Goal: Task Accomplishment & Management: Manage account settings

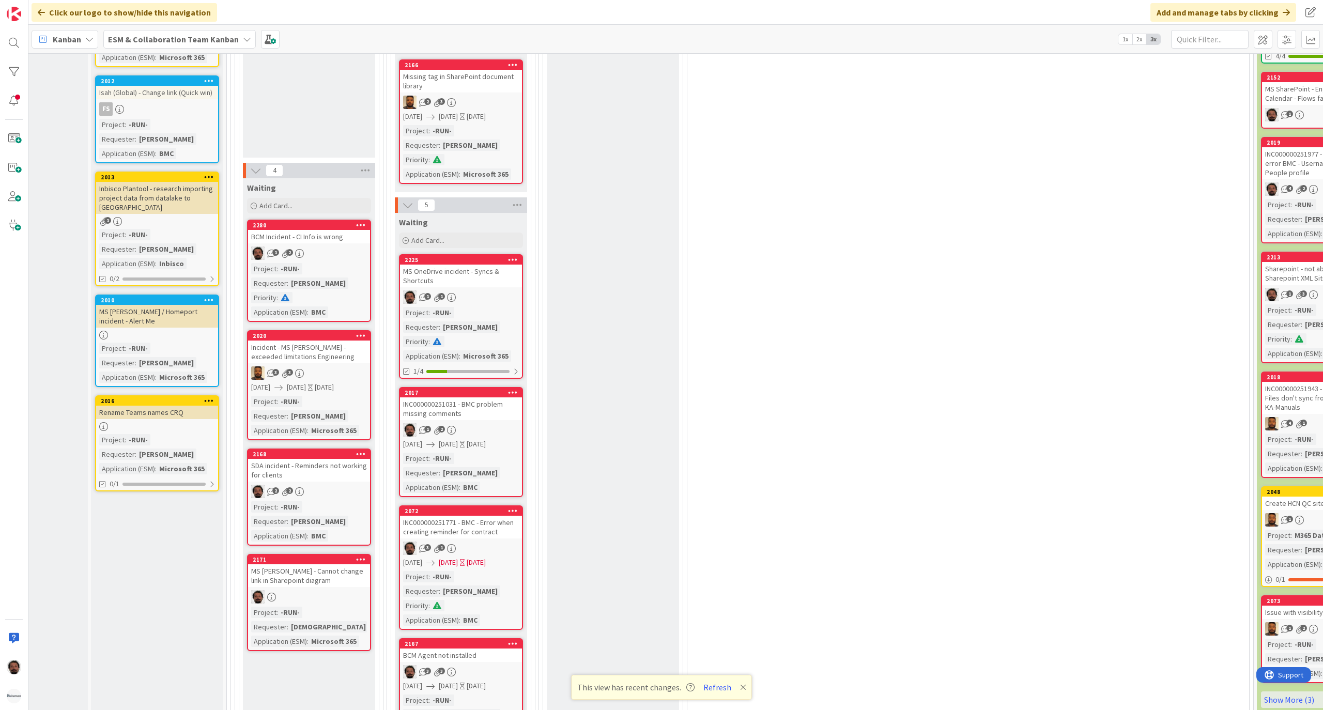
scroll to position [0, 76]
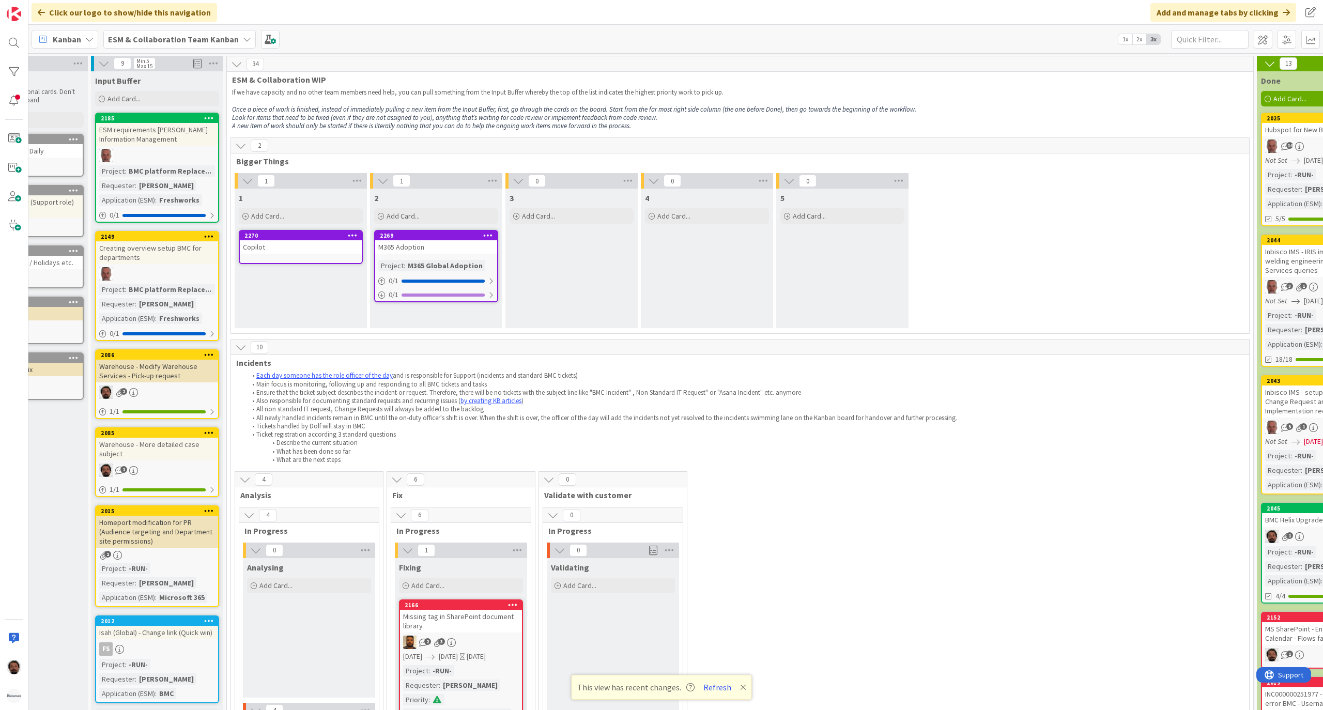
click at [240, 148] on icon at bounding box center [240, 145] width 11 height 11
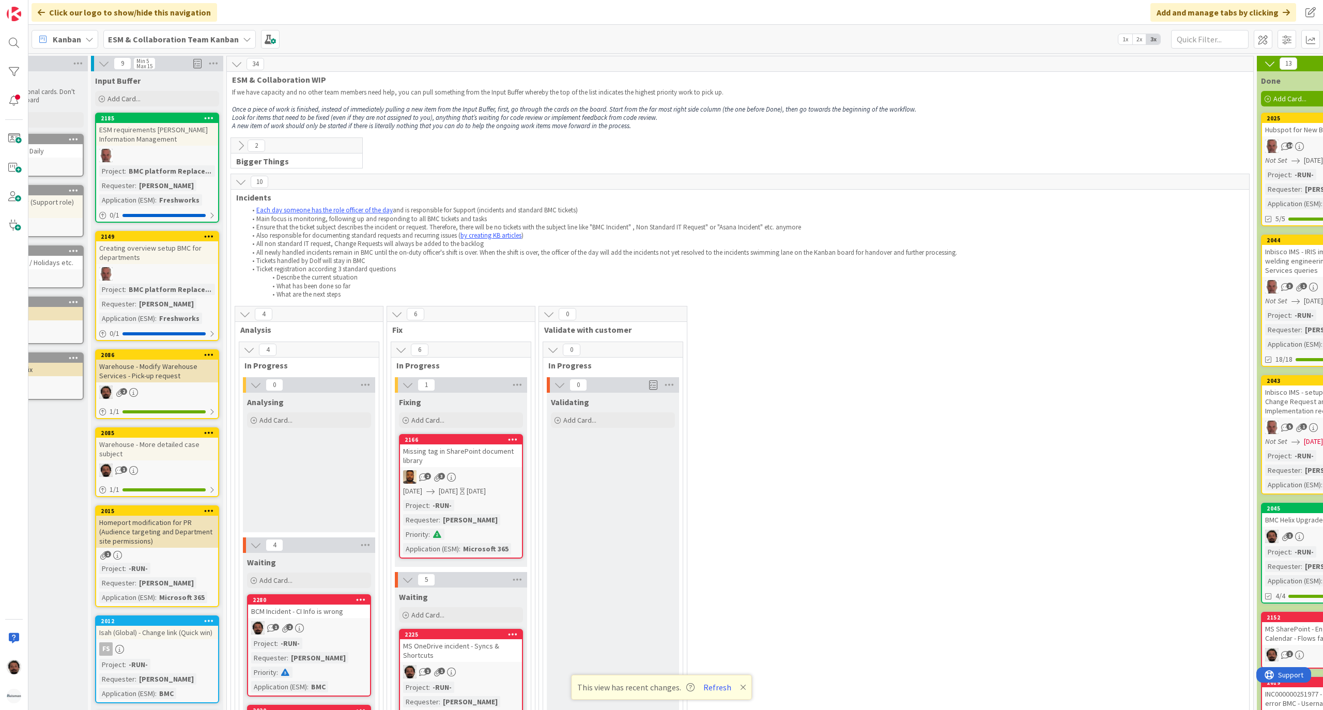
click at [240, 182] on icon at bounding box center [240, 181] width 11 height 11
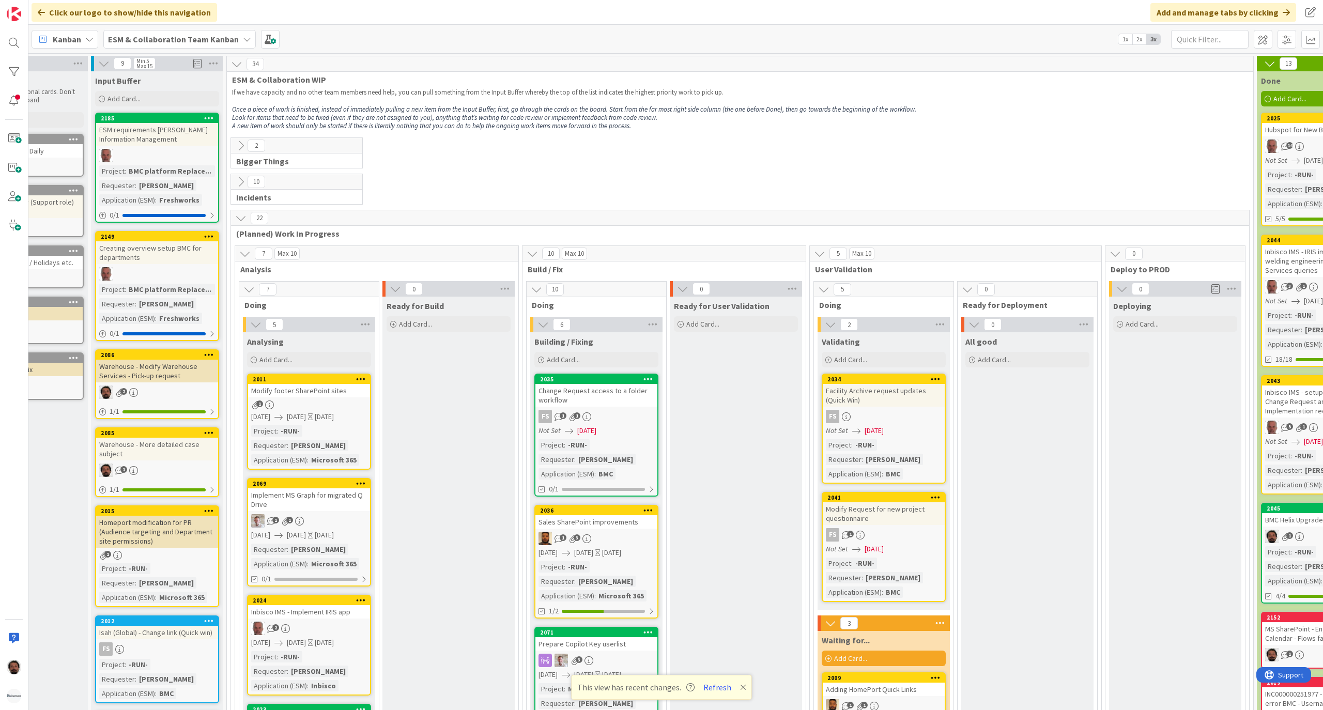
click at [162, 370] on div "Warehouse - Modify Warehouse Services - Pick-up request" at bounding box center [157, 371] width 122 height 23
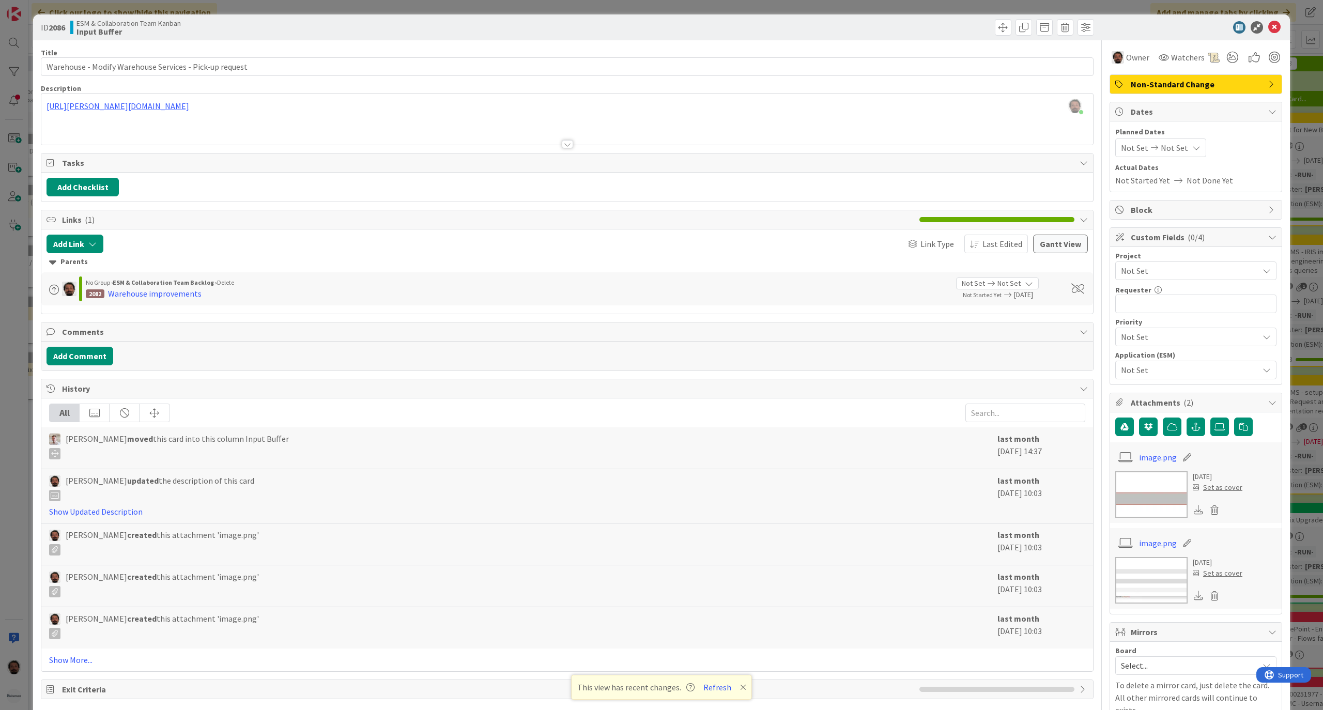
click at [1257, 32] on div at bounding box center [1190, 27] width 183 height 12
click at [1268, 27] on icon at bounding box center [1274, 27] width 12 height 12
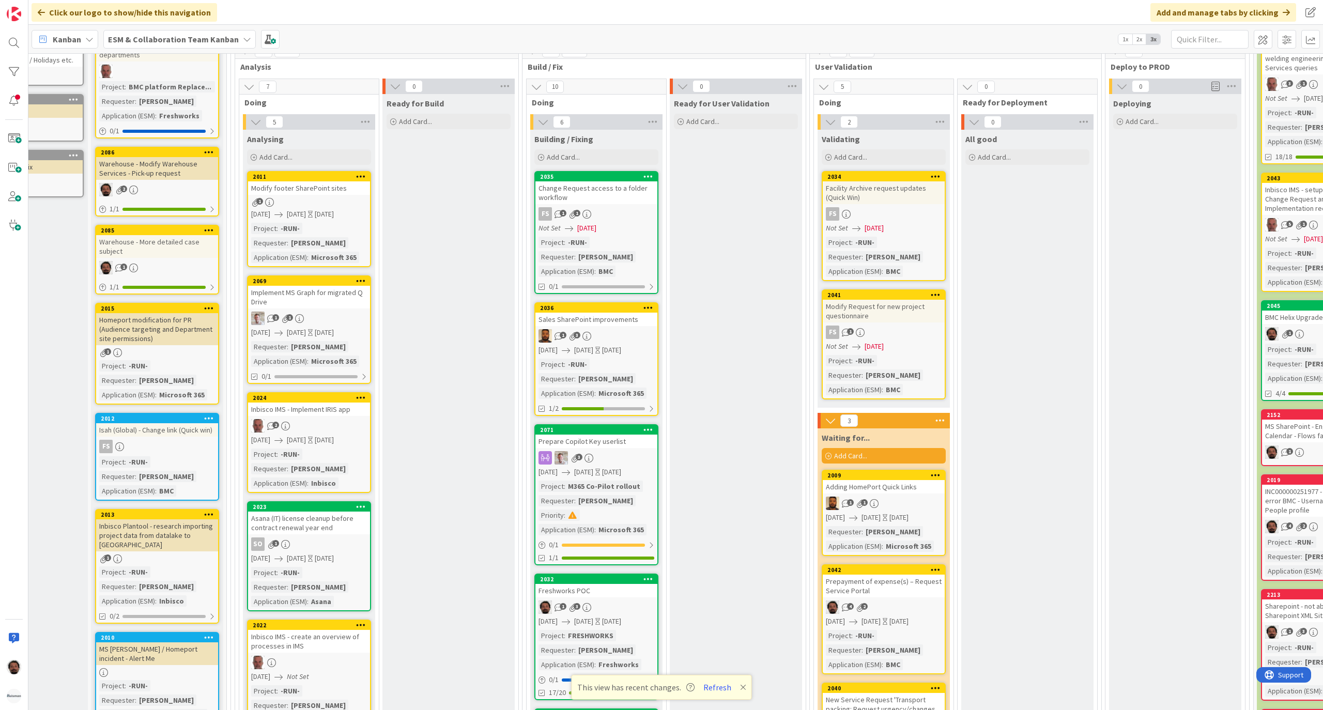
scroll to position [207, 76]
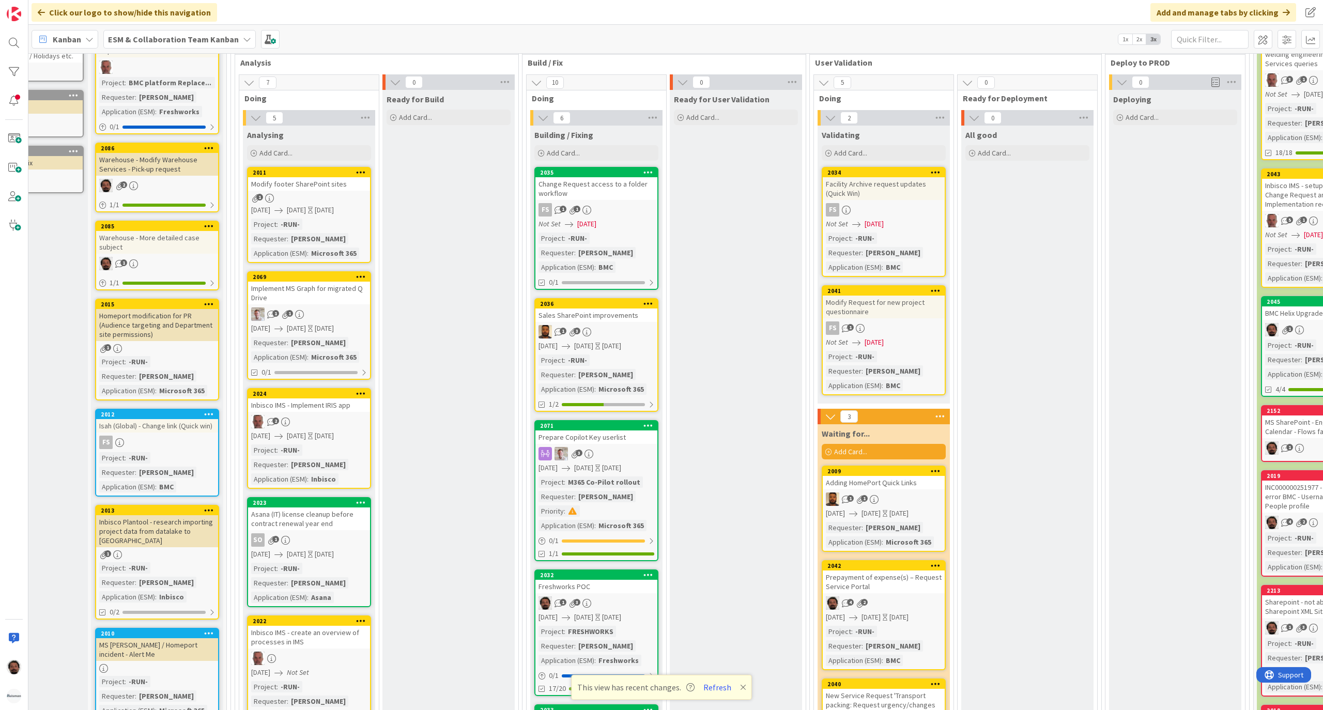
click at [189, 174] on div "Warehouse - Modify Warehouse Services - Pick-up request" at bounding box center [157, 164] width 122 height 23
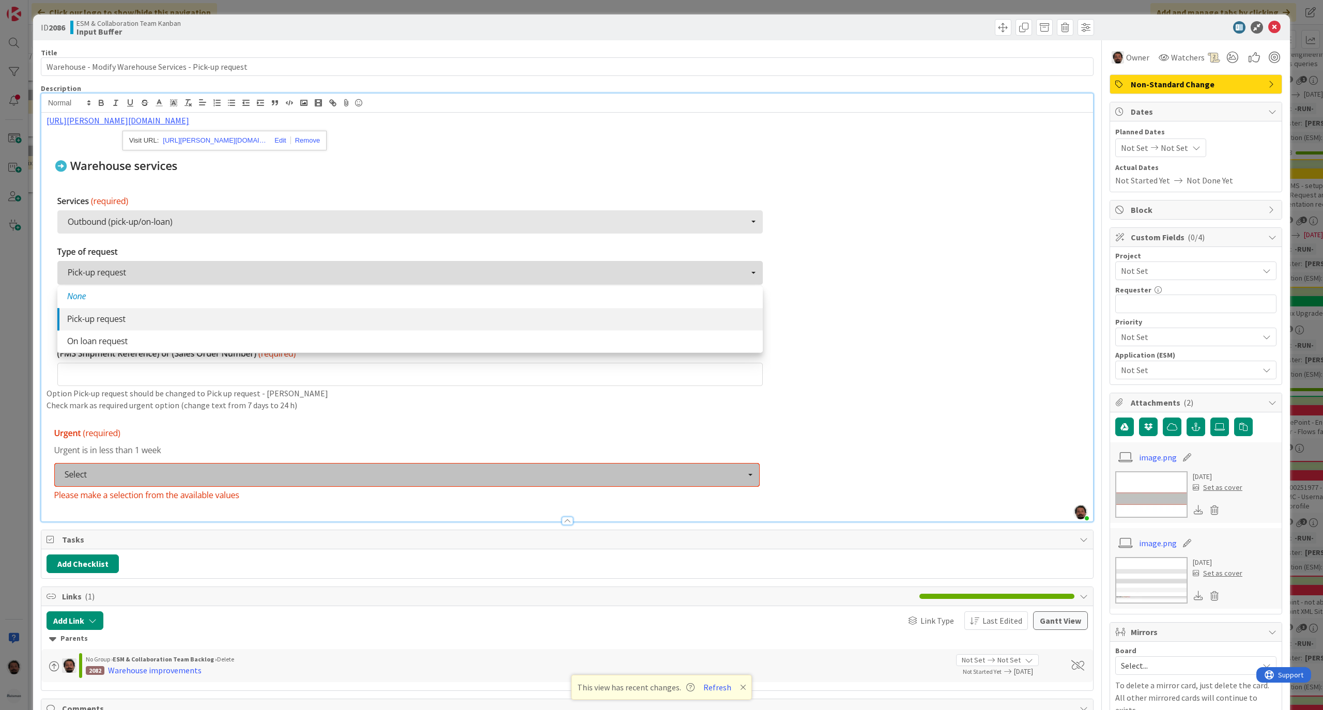
click at [712, 146] on p at bounding box center [567, 144] width 1041 height 12
drag, startPoint x: 311, startPoint y: 122, endPoint x: 592, endPoint y: 122, distance: 281.2
click at [608, 122] on p "https://huisman-smartit.onbmc.com/smartit/app/#/workorder/AGGF4KX6HRENQATC6XQ5T…" at bounding box center [567, 121] width 1041 height 12
drag, startPoint x: 430, startPoint y: 123, endPoint x: 27, endPoint y: 112, distance: 403.3
click at [27, 112] on div "ID 2086 ESM & Collaboration Team Kanban Input Buffer Title 55 / 128 Warehouse -…" at bounding box center [661, 355] width 1323 height 710
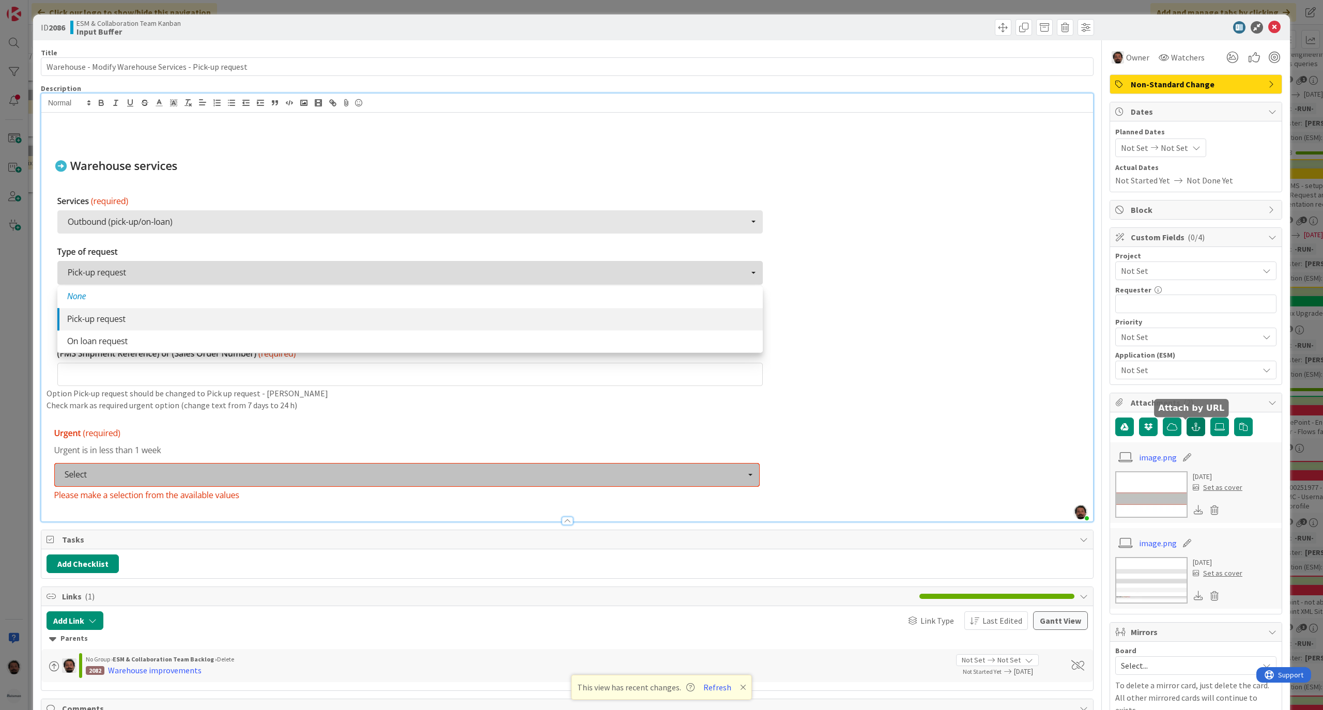
click at [1187, 424] on button "button" at bounding box center [1196, 427] width 19 height 19
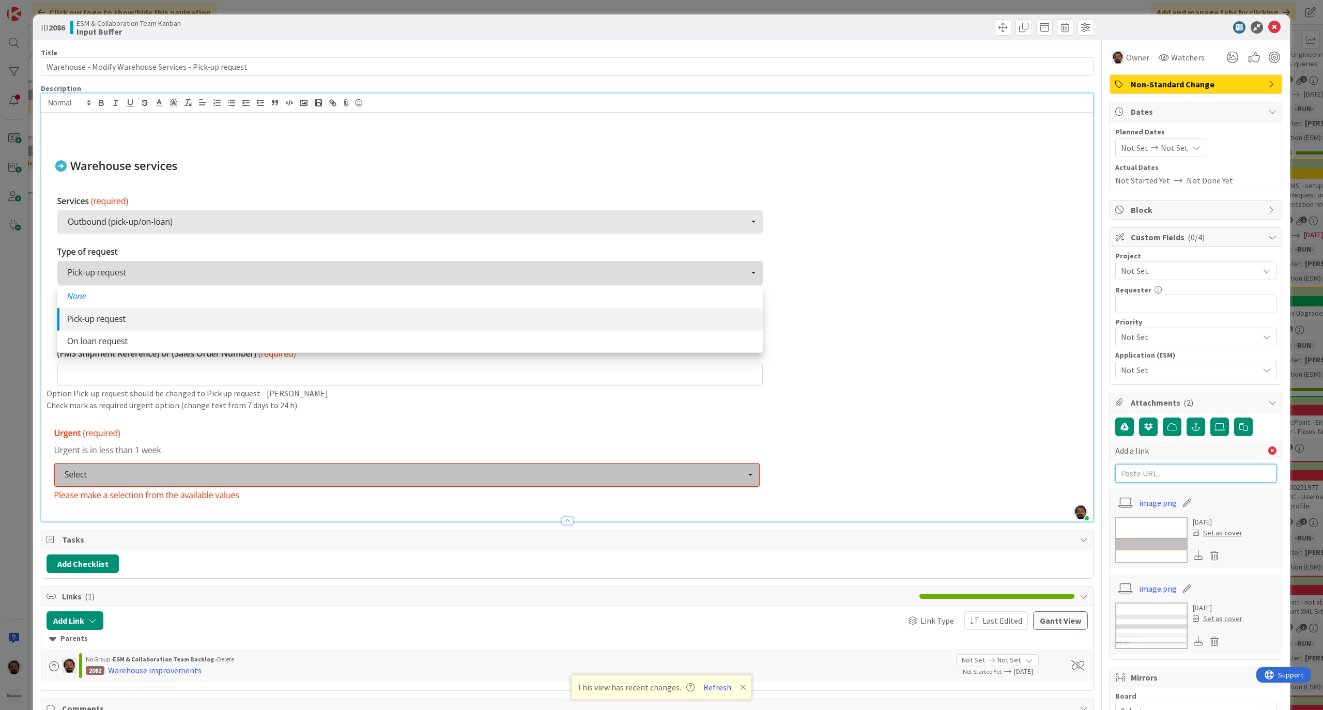
click at [1169, 472] on input "text" at bounding box center [1195, 473] width 161 height 19
paste input "https://huisman-smartit.onbmc.com/smartit/app/#/workorder/AGGF4KX6HRENQATC6XQ5T…"
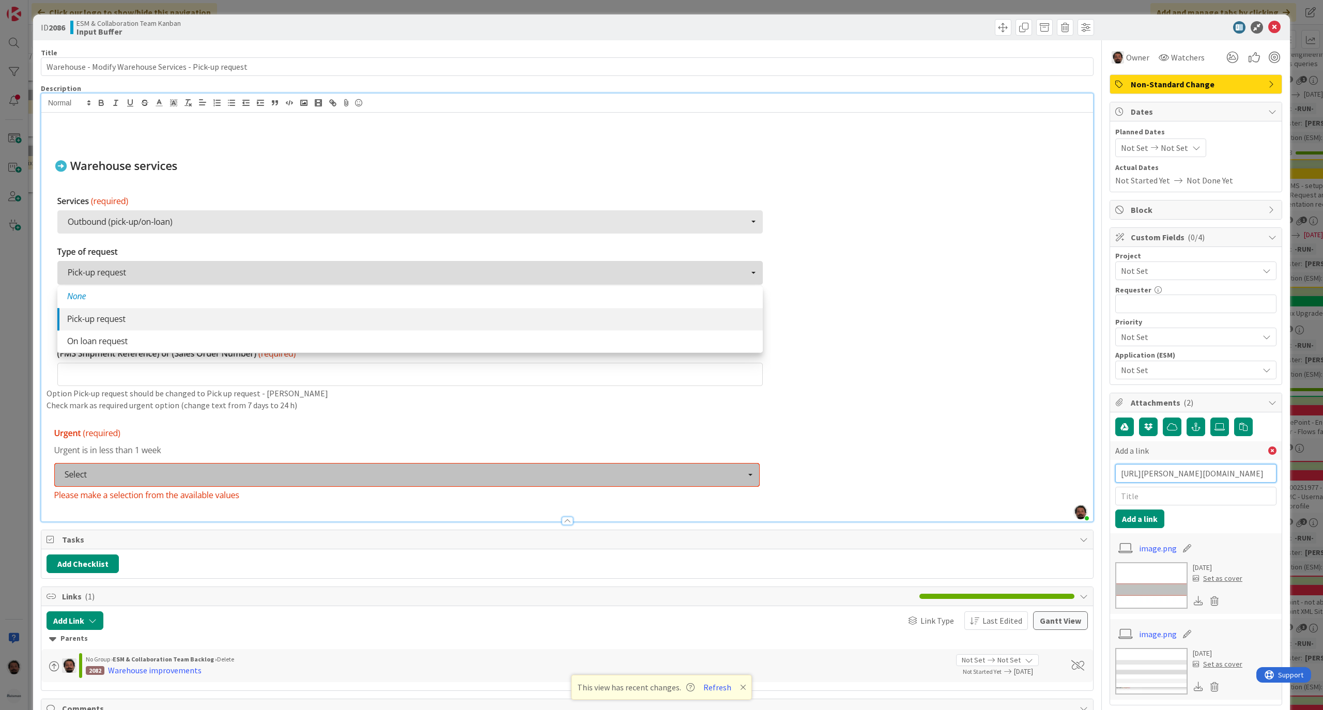
scroll to position [0, 207]
type input "https://huisman-smartit.onbmc.com/smartit/app/#/workorder/AGGF4KX6HRENQATC6XQ5T…"
click at [1160, 497] on input "text" at bounding box center [1195, 496] width 161 height 19
paste input "WO0000000364458"
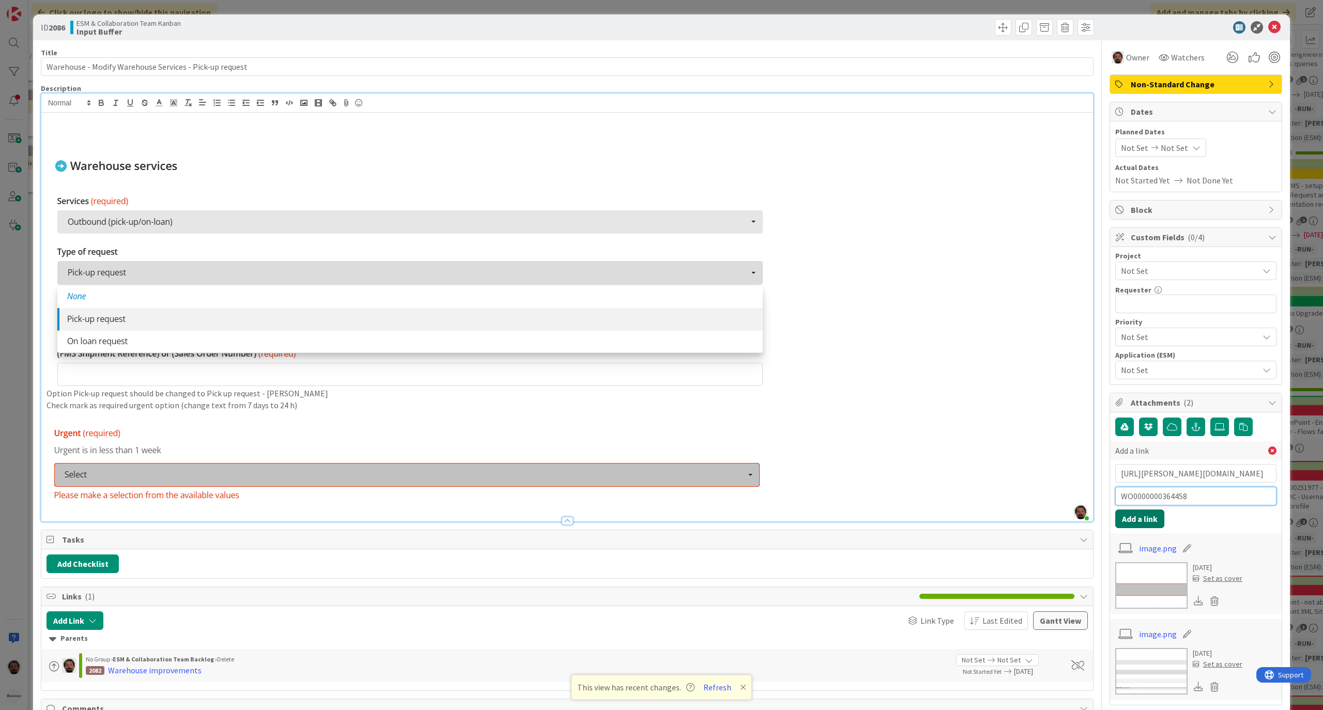
type input "WO0000000364458"
click at [1124, 522] on button "Add a link" at bounding box center [1139, 519] width 49 height 19
click at [300, 130] on p at bounding box center [567, 133] width 1041 height 12
click at [311, 149] on p at bounding box center [567, 144] width 1041 height 12
click at [173, 151] on img at bounding box center [409, 269] width 724 height 238
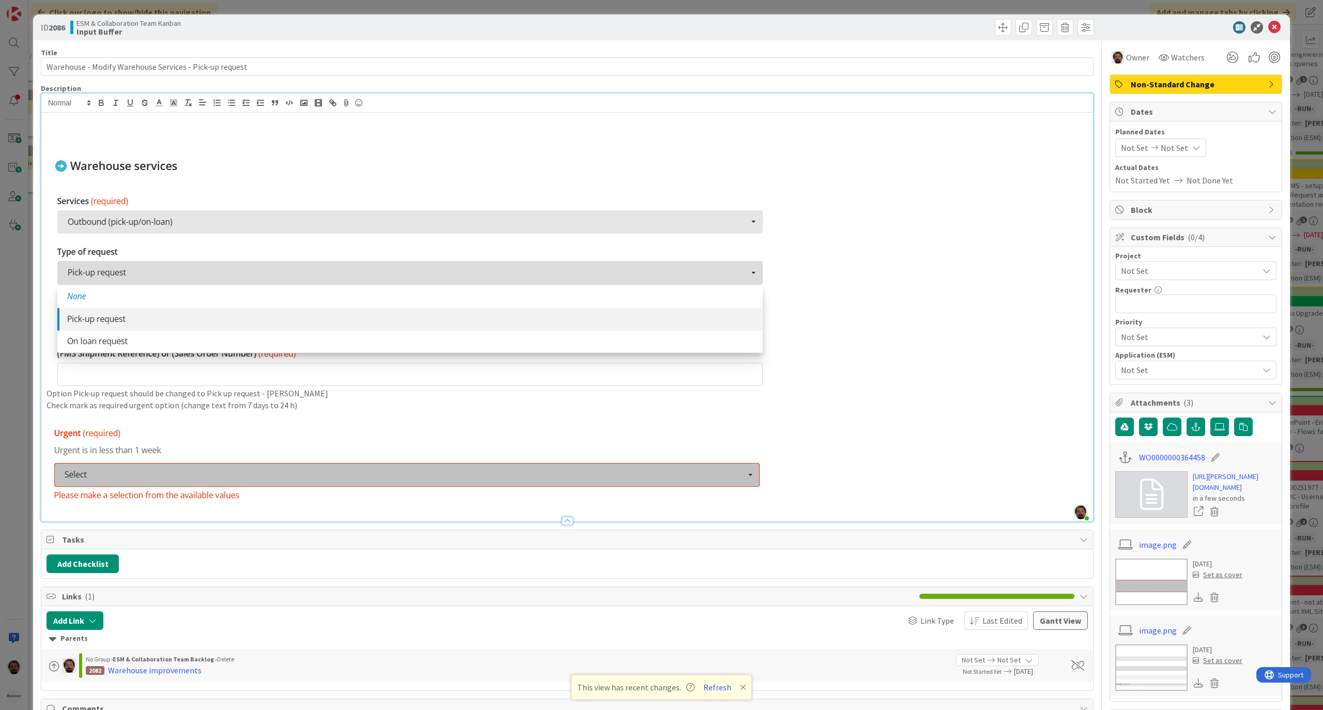
click at [64, 151] on img at bounding box center [409, 269] width 724 height 238
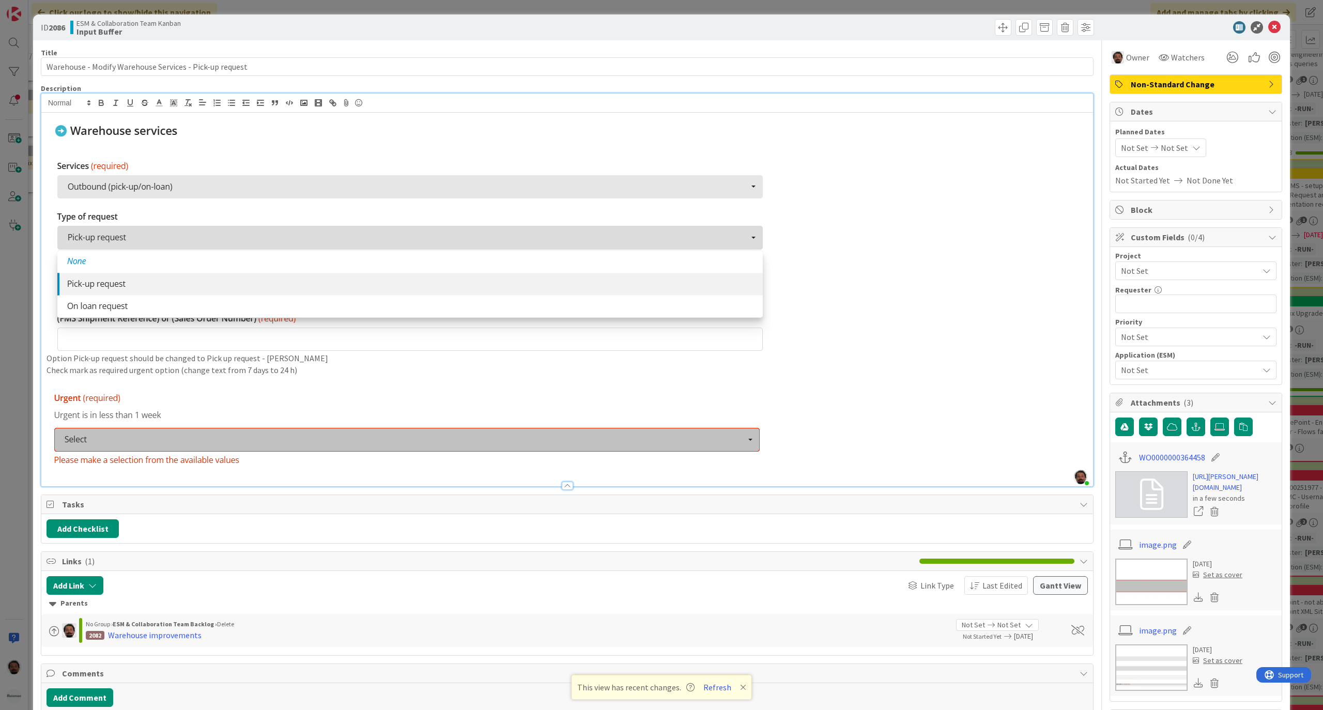
click at [964, 261] on p at bounding box center [567, 234] width 1041 height 238
click at [823, 410] on p at bounding box center [567, 432] width 1041 height 88
drag, startPoint x: 42, startPoint y: 67, endPoint x: 506, endPoint y: 69, distance: 463.1
click at [504, 69] on input "Warehouse - Modify Warehouse Services - Pick-up request" at bounding box center [567, 66] width 1053 height 19
click at [506, 69] on input "Warehouse - Modify Warehouse Services - Pick-up request" at bounding box center [567, 66] width 1053 height 19
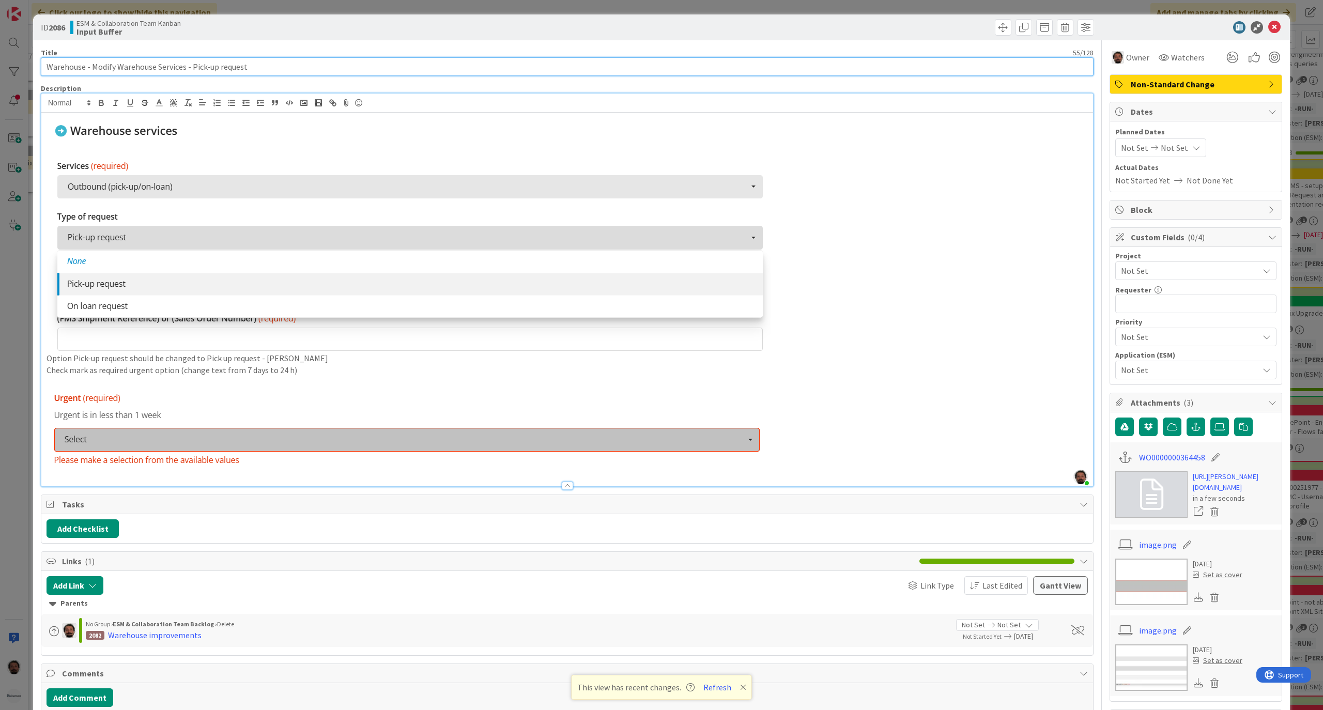
drag, startPoint x: 88, startPoint y: 70, endPoint x: 385, endPoint y: 71, distance: 297.2
click at [373, 70] on input "Warehouse - Modify Warehouse Services - Pick-up request" at bounding box center [567, 66] width 1053 height 19
click at [385, 71] on input "Warehouse - Modify Warehouse Services - Pick-up request" at bounding box center [567, 66] width 1053 height 19
click at [246, 235] on img at bounding box center [409, 234] width 724 height 238
click at [149, 437] on img at bounding box center [407, 432] width 720 height 88
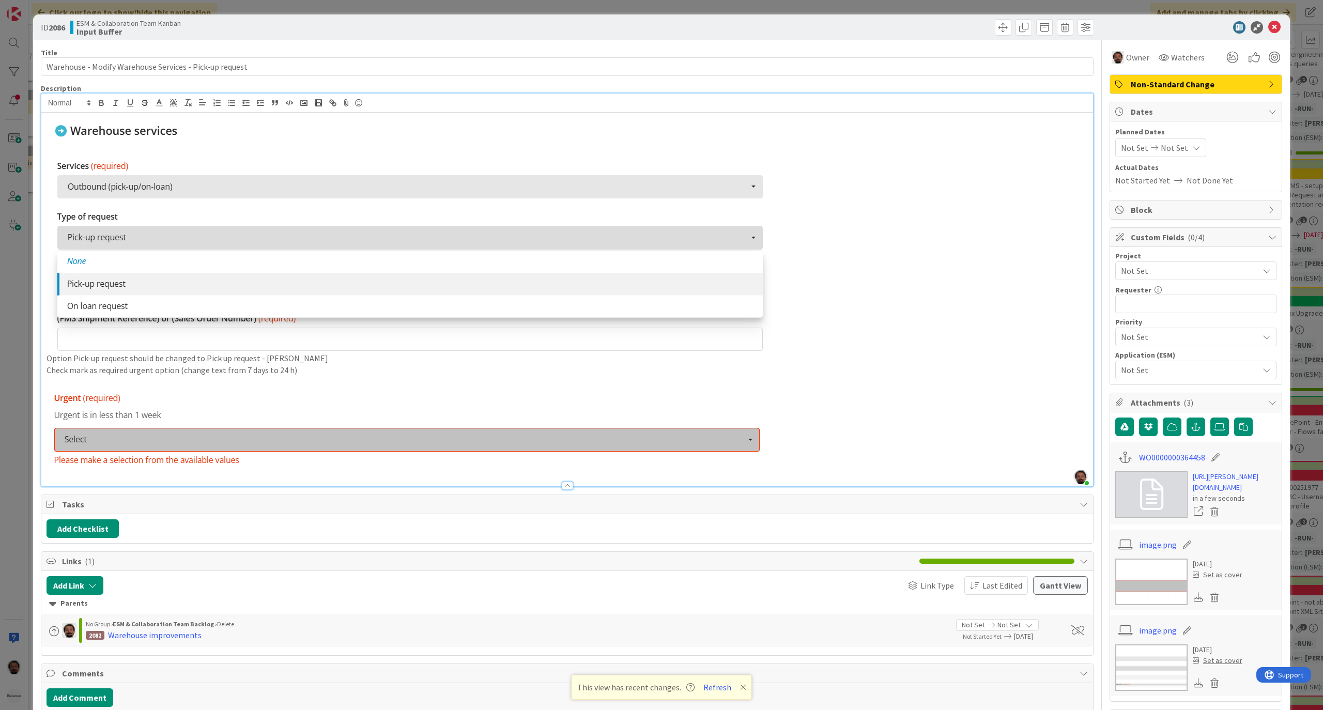
drag, startPoint x: 772, startPoint y: 436, endPoint x: 200, endPoint y: 410, distance: 573.3
click at [200, 410] on p at bounding box center [567, 432] width 1041 height 88
click at [729, 414] on img at bounding box center [407, 432] width 720 height 88
click at [340, 340] on img at bounding box center [409, 234] width 724 height 238
drag, startPoint x: 906, startPoint y: 338, endPoint x: 460, endPoint y: 292, distance: 447.9
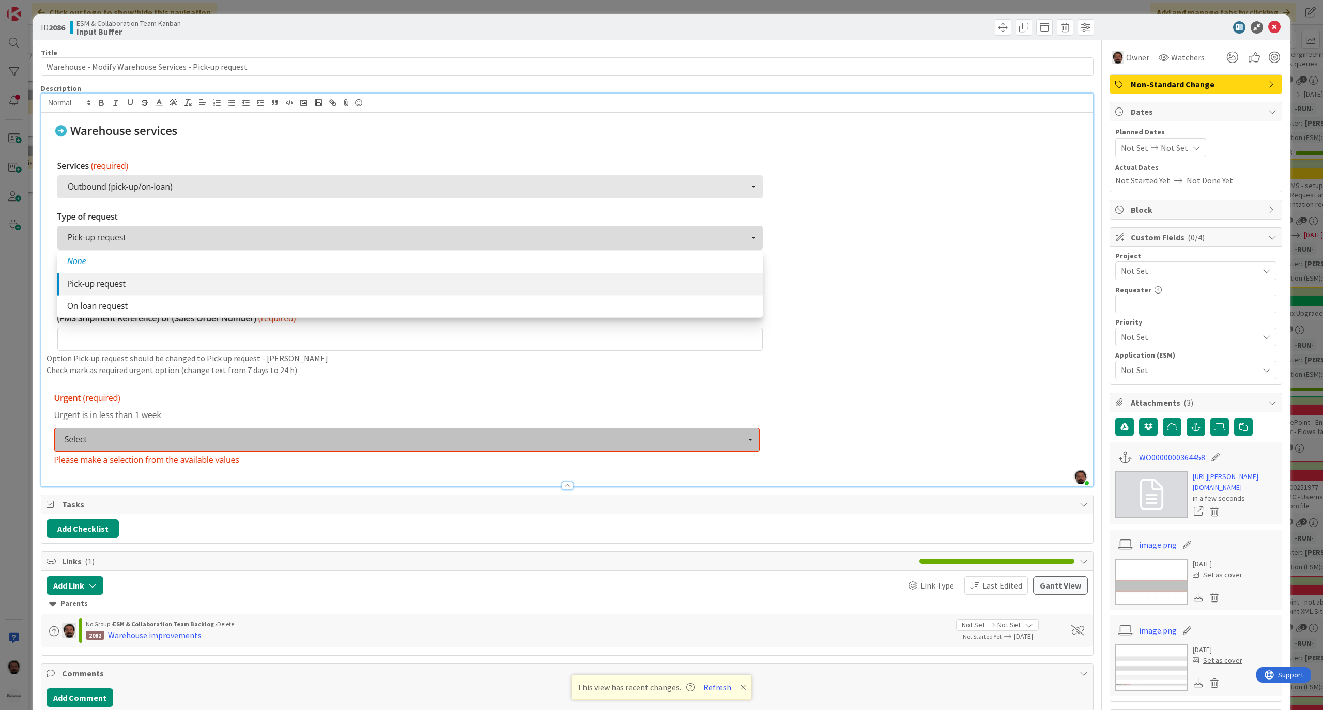
click at [440, 286] on p at bounding box center [567, 234] width 1041 height 238
drag, startPoint x: 862, startPoint y: 317, endPoint x: 9, endPoint y: 267, distance: 854.3
click at [9, 267] on div "ID 2086 ESM & Collaboration Team Kanban Input Buffer Title 55 / 128 Warehouse -…" at bounding box center [661, 355] width 1323 height 710
click at [408, 393] on img at bounding box center [407, 432] width 720 height 88
drag, startPoint x: 312, startPoint y: 360, endPoint x: 29, endPoint y: 356, distance: 282.8
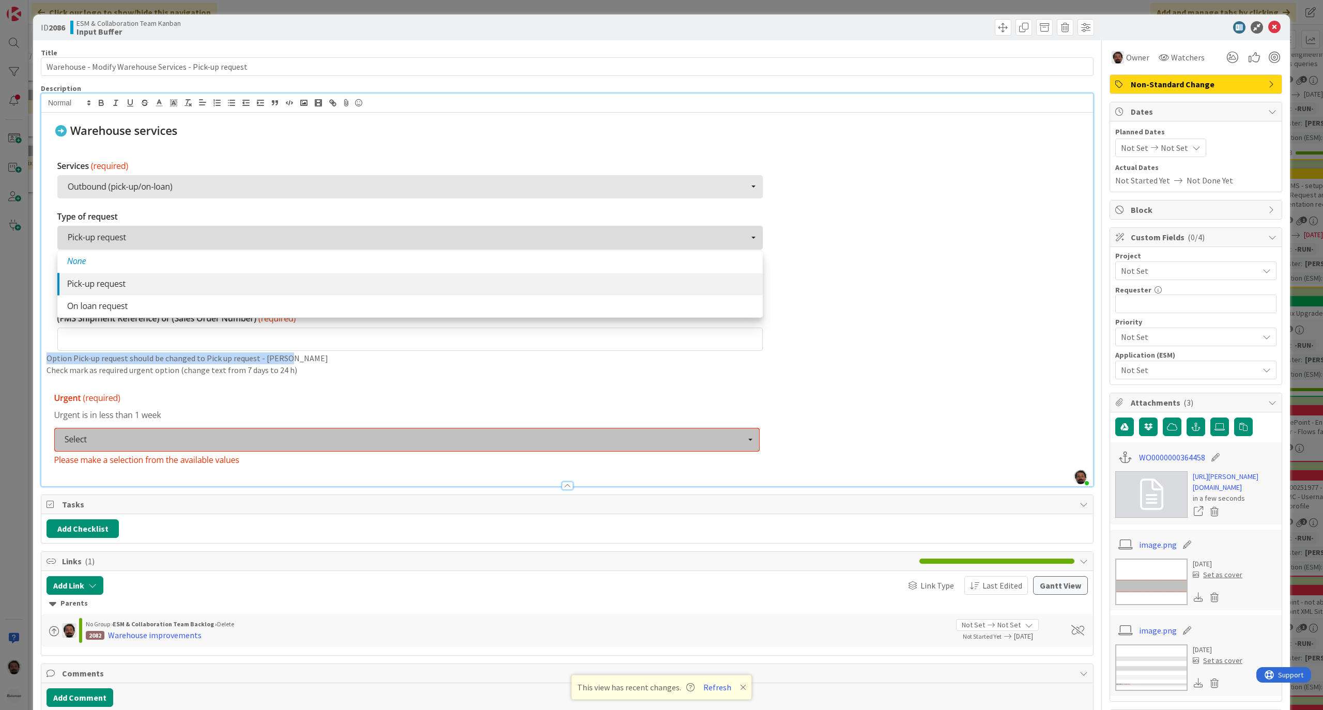
click at [29, 356] on div "ID 2086 ESM & Collaboration Team Kanban Input Buffer Title 55 / 128 Warehouse -…" at bounding box center [661, 355] width 1323 height 710
click at [287, 363] on p "Option Pick-up request should be changed to Pick up request - Urgent" at bounding box center [567, 359] width 1041 height 12
click at [799, 335] on p at bounding box center [567, 234] width 1041 height 238
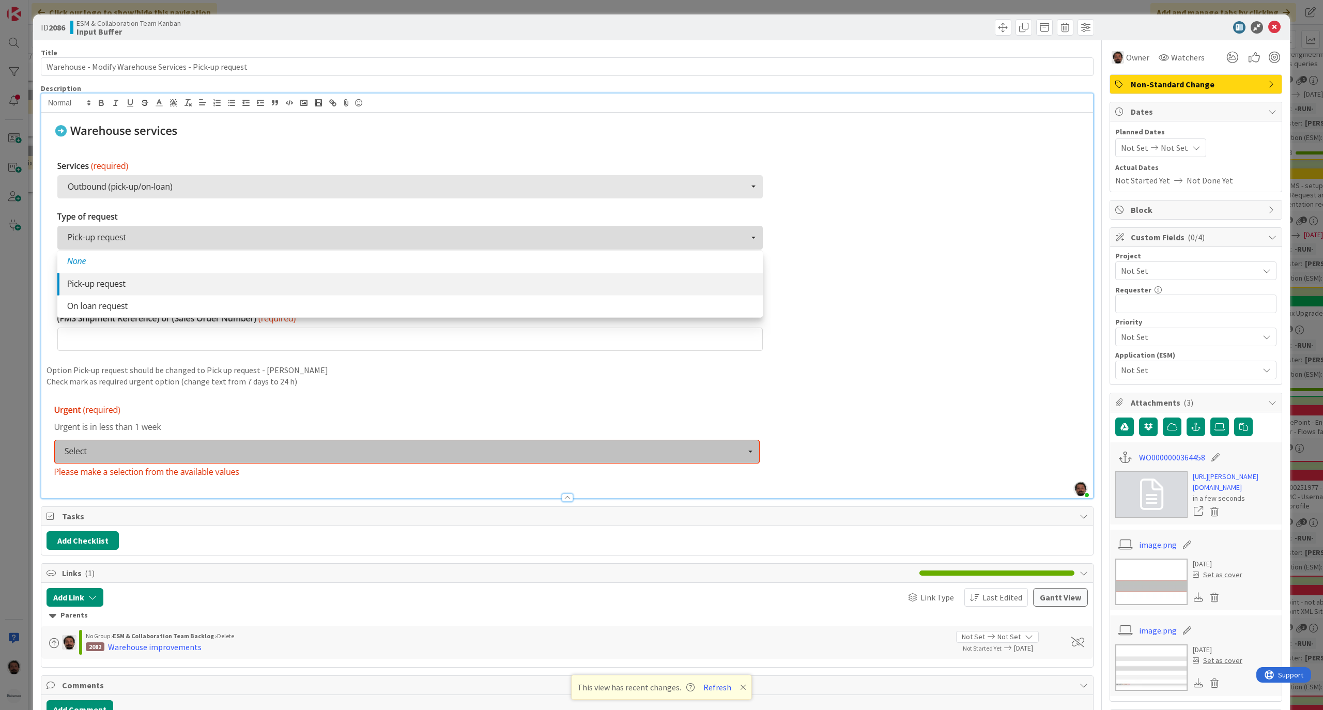
click at [44, 378] on div "Option Pick-up request should be changed to Pick up request - Urgent Check mark…" at bounding box center [567, 306] width 1052 height 386
drag, startPoint x: 316, startPoint y: 384, endPoint x: 32, endPoint y: 376, distance: 284.9
click at [32, 376] on div "ID 2086 ESM & Collaboration Team Kanban Input Buffer Title 55 / 128 Warehouse -…" at bounding box center [661, 355] width 1323 height 710
click at [338, 377] on p "Check mark as required urgent option (change text from 7 days to 24 h)" at bounding box center [567, 382] width 1041 height 12
drag, startPoint x: 358, startPoint y: 385, endPoint x: 42, endPoint y: 371, distance: 315.6
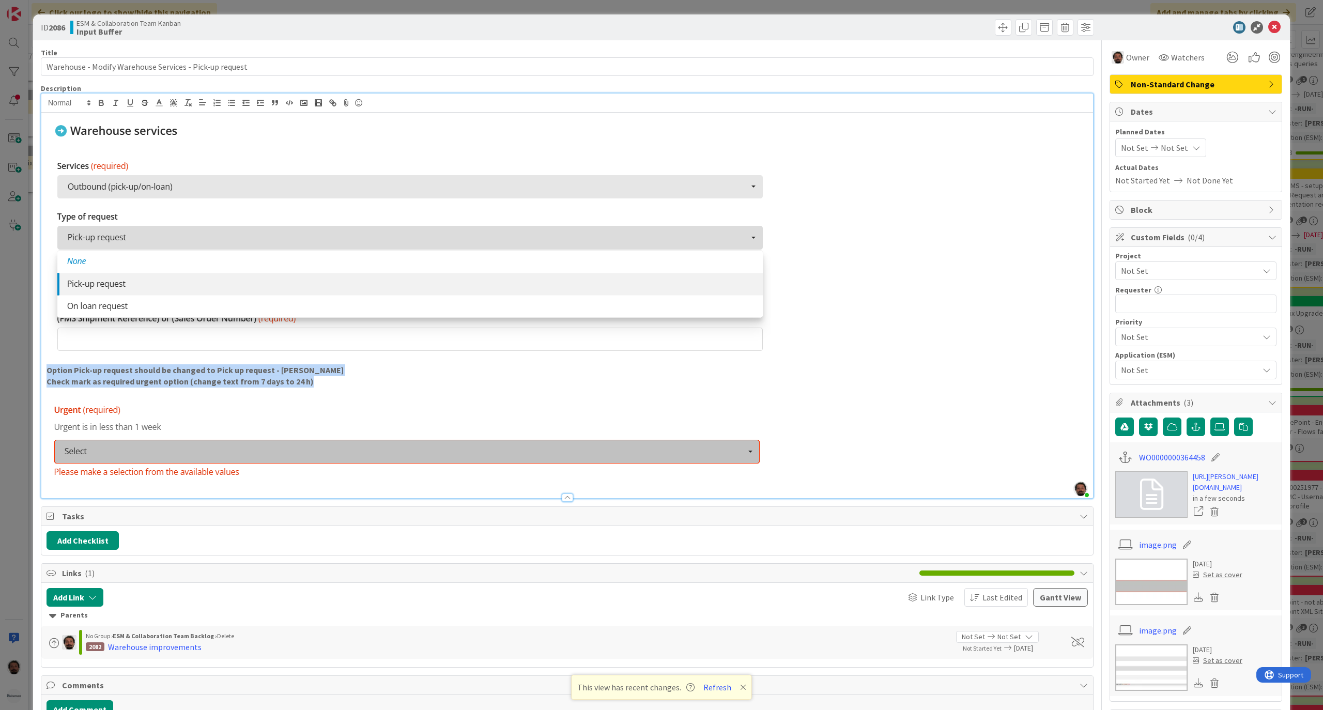
click at [42, 371] on div "Option Pick-up request should be changed to Pick up request - Urgent Check mark…" at bounding box center [567, 306] width 1052 height 386
click at [91, 98] on icon at bounding box center [88, 102] width 9 height 9
click at [67, 149] on span at bounding box center [68, 152] width 41 height 19
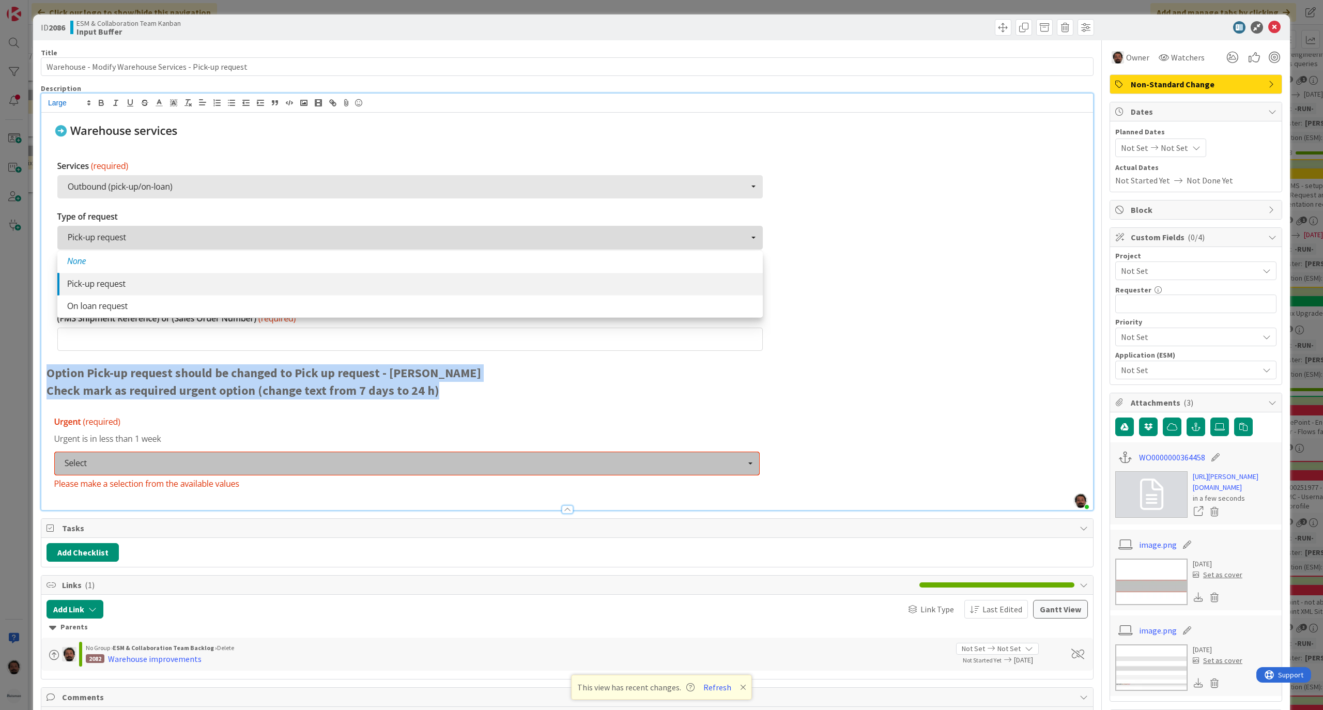
click at [446, 391] on p "Check mark as required urgent option (change text from 7 days to 24 h)" at bounding box center [567, 391] width 1041 height 18
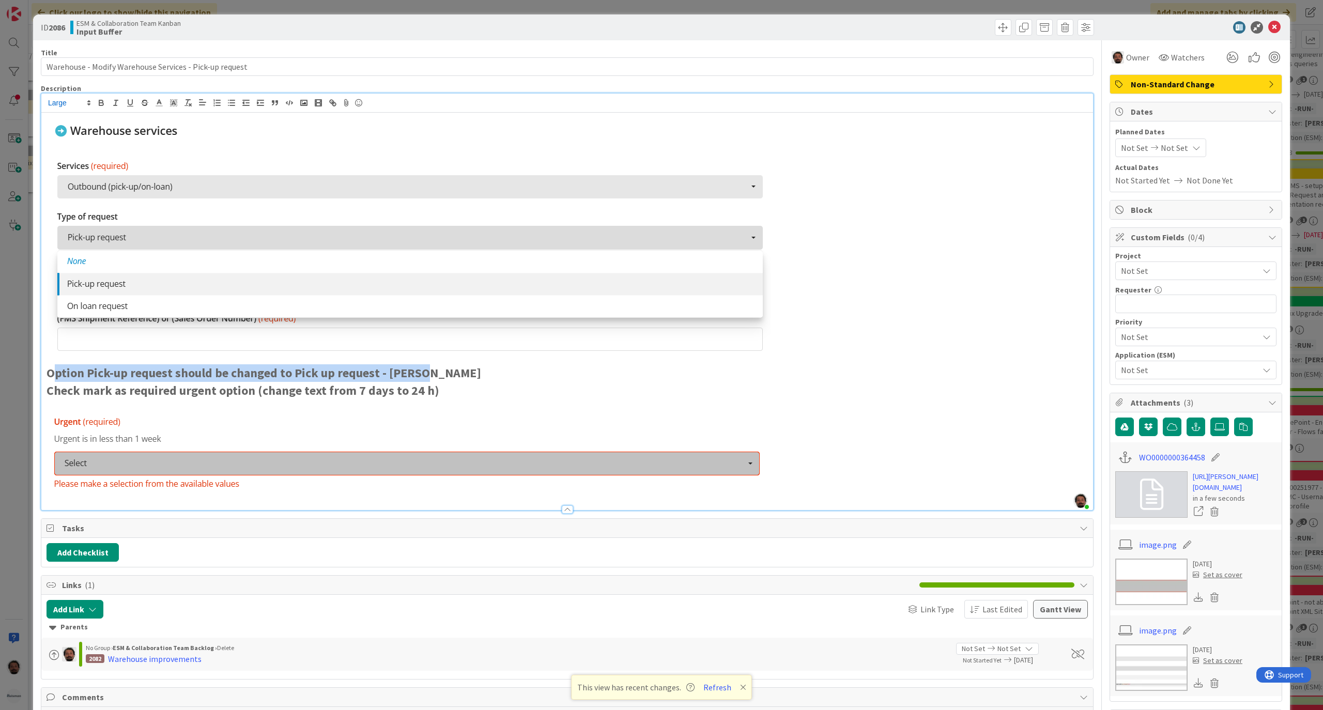
drag, startPoint x: 58, startPoint y: 373, endPoint x: 495, endPoint y: 373, distance: 436.8
click at [495, 373] on p "Option Pick-up request should be changed to Pick up request - Urgent" at bounding box center [567, 373] width 1041 height 18
drag, startPoint x: 474, startPoint y: 376, endPoint x: 25, endPoint y: 368, distance: 448.7
click at [25, 368] on div "ID 2086 ESM & Collaboration Team Kanban Input Buffer Title 55 / 128 Warehouse -…" at bounding box center [661, 355] width 1323 height 710
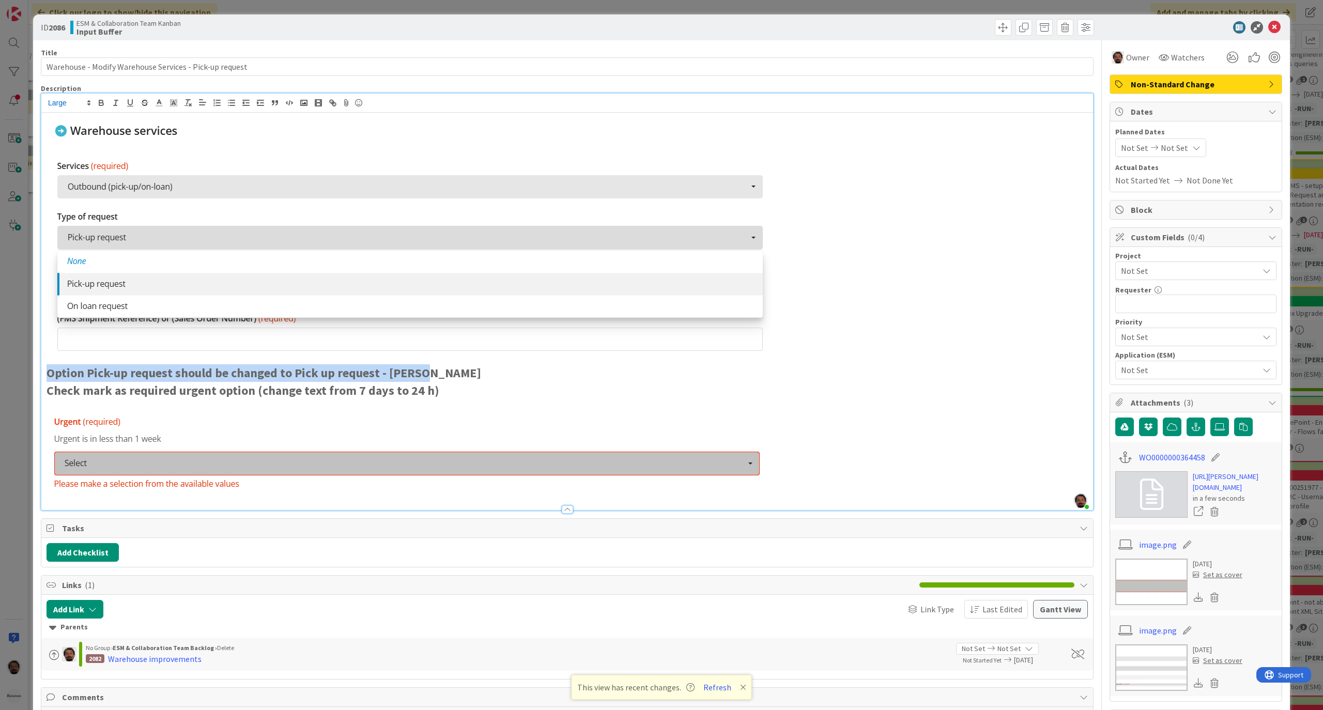
click at [462, 381] on p "Option Pick-up request should be changed to Pick up request - Urgent" at bounding box center [567, 373] width 1041 height 18
drag, startPoint x: 381, startPoint y: 378, endPoint x: 29, endPoint y: 375, distance: 352.0
click at [29, 375] on div "ID 2086 ESM & Collaboration Team Kanban Input Buffer Title 55 / 128 Warehouse -…" at bounding box center [661, 355] width 1323 height 710
click at [468, 393] on p "Check mark as required urgent option (change text from 7 days to 24 h)" at bounding box center [567, 391] width 1041 height 18
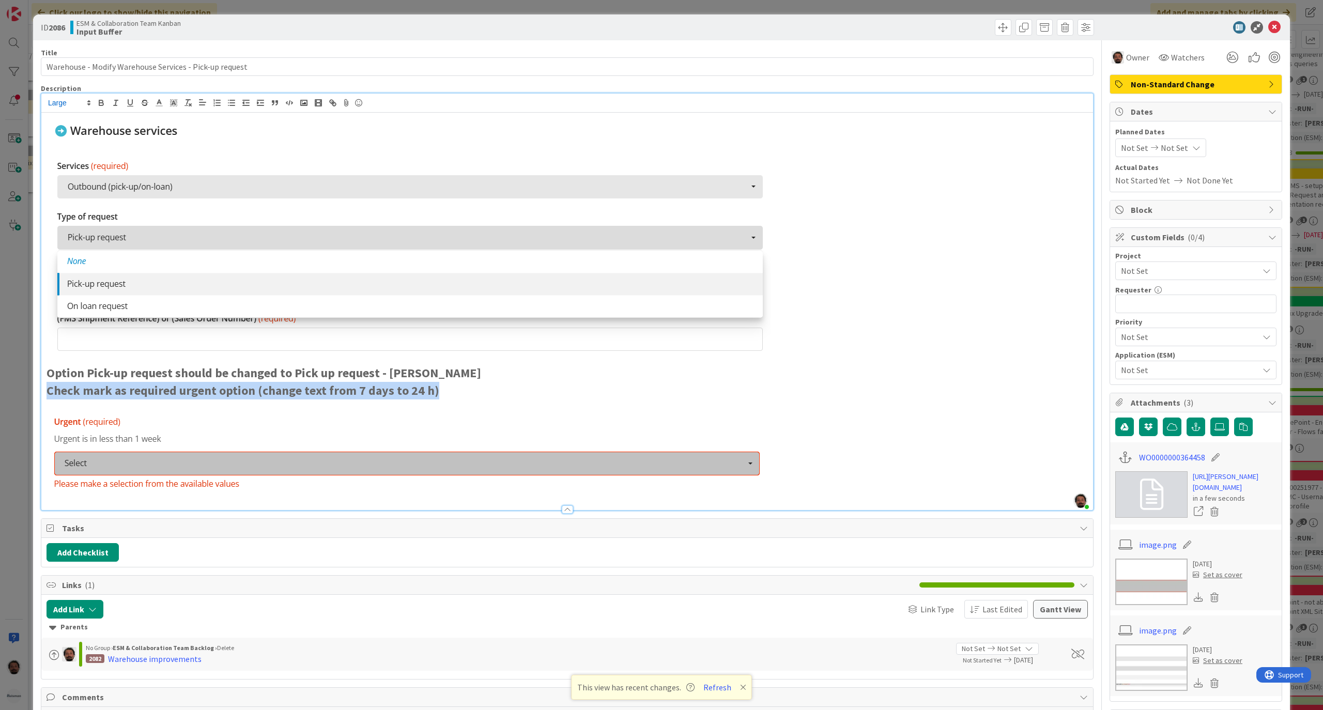
drag, startPoint x: 448, startPoint y: 393, endPoint x: 26, endPoint y: 387, distance: 421.8
click at [26, 387] on div "ID 2086 ESM & Collaboration Team Kanban Input Buffer Title 55 / 128 Warehouse -…" at bounding box center [661, 355] width 1323 height 710
click at [514, 395] on p "Check mark as required urgent option (change text from 7 days to 24 h)" at bounding box center [567, 391] width 1041 height 18
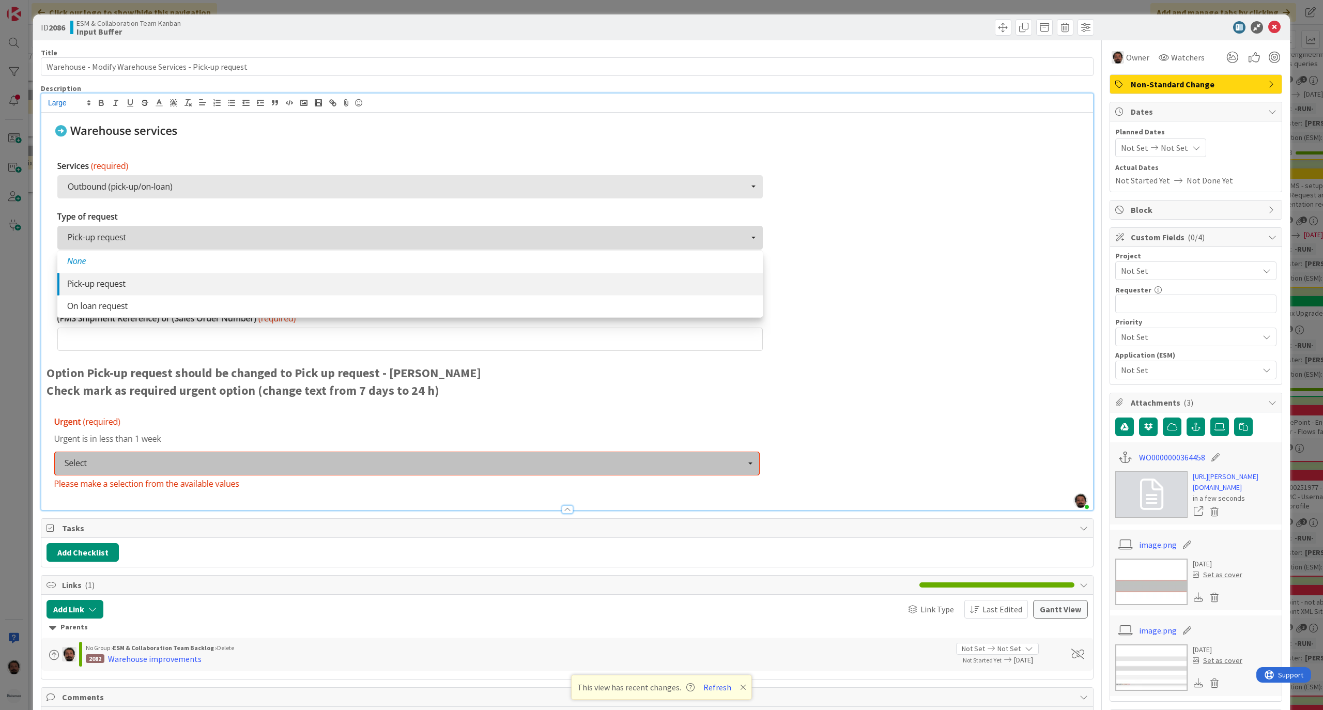
click at [502, 395] on p "Check mark as required urgent option (change text from 7 days to 24 h)" at bounding box center [567, 391] width 1041 height 18
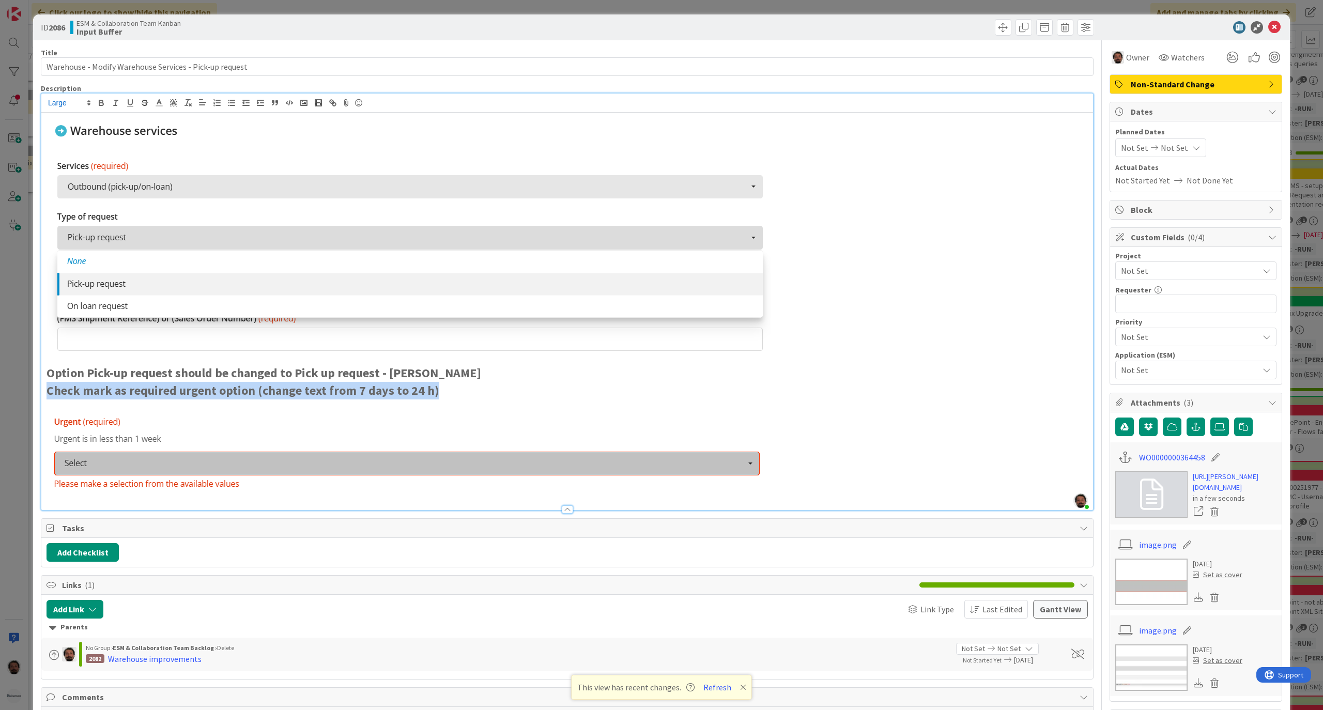
drag, startPoint x: 259, startPoint y: 391, endPoint x: 34, endPoint y: 385, distance: 225.5
click at [34, 385] on div "ID 2086 ESM & Collaboration Team Kanban Input Buffer Title 55 / 128 Warehouse -…" at bounding box center [661, 543] width 1257 height 1058
click at [377, 393] on strong "Check mark as required urgent option (change text from 7 days to 24 h)" at bounding box center [243, 390] width 393 height 16
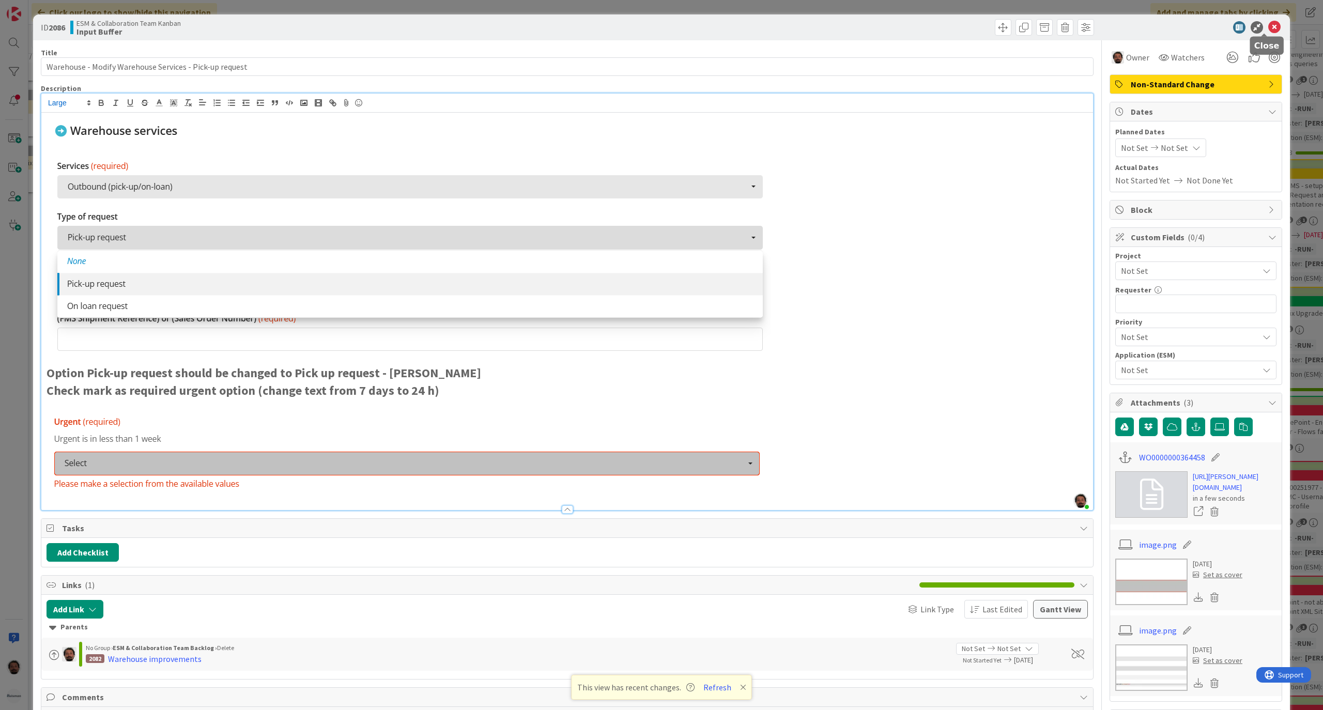
click at [1269, 28] on icon at bounding box center [1274, 27] width 12 height 12
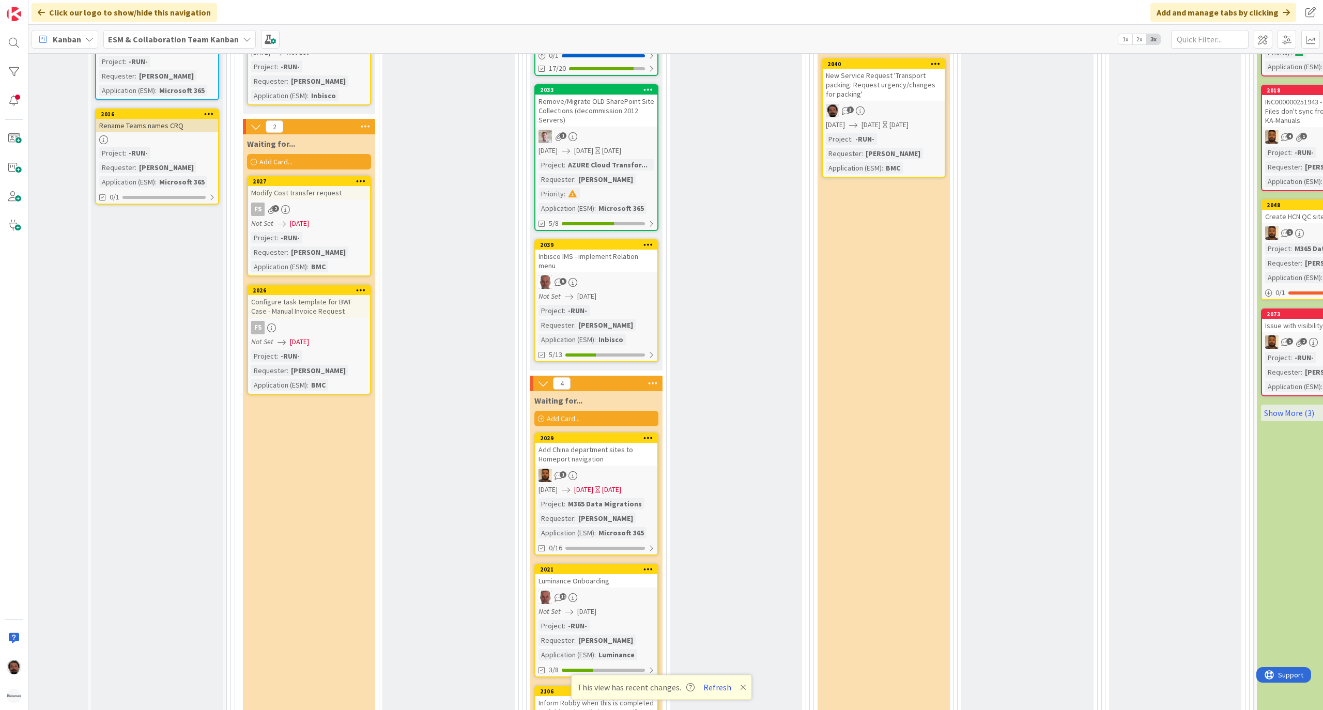
scroll to position [137, 76]
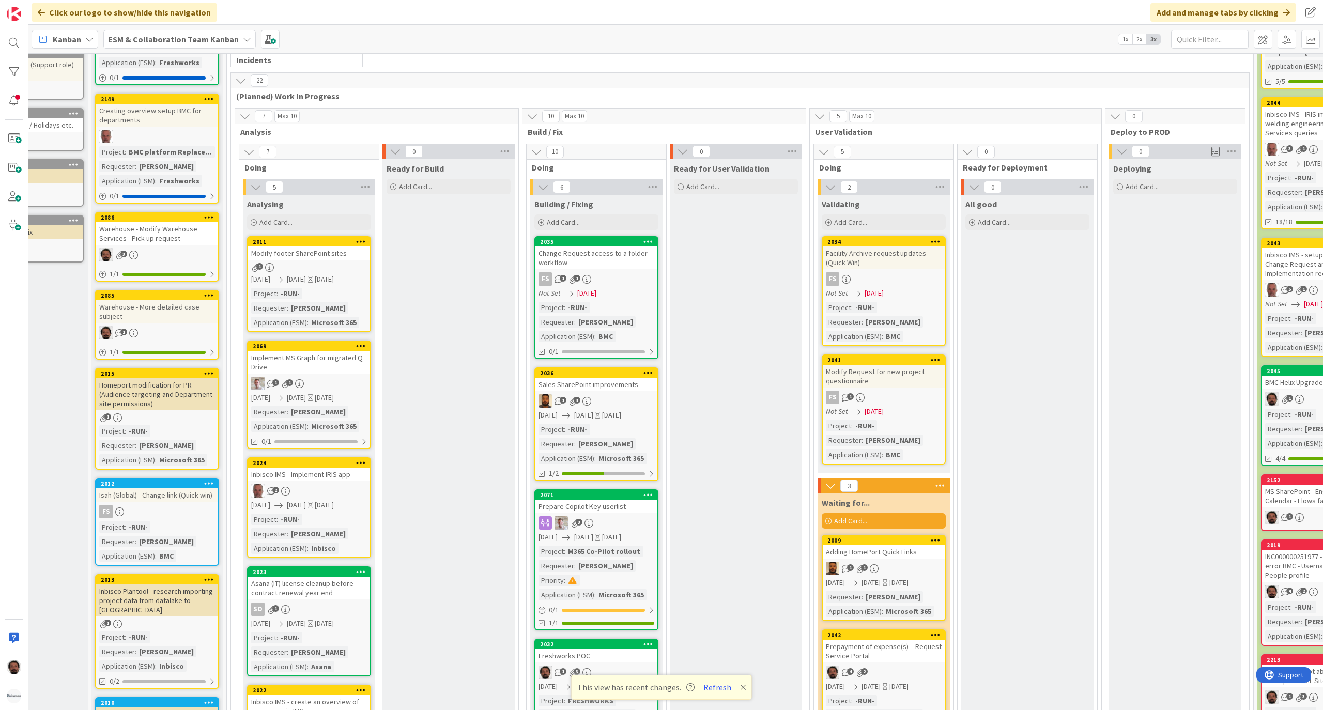
click at [167, 225] on div "Warehouse - Modify Warehouse Services - Pick-up request" at bounding box center [157, 233] width 122 height 23
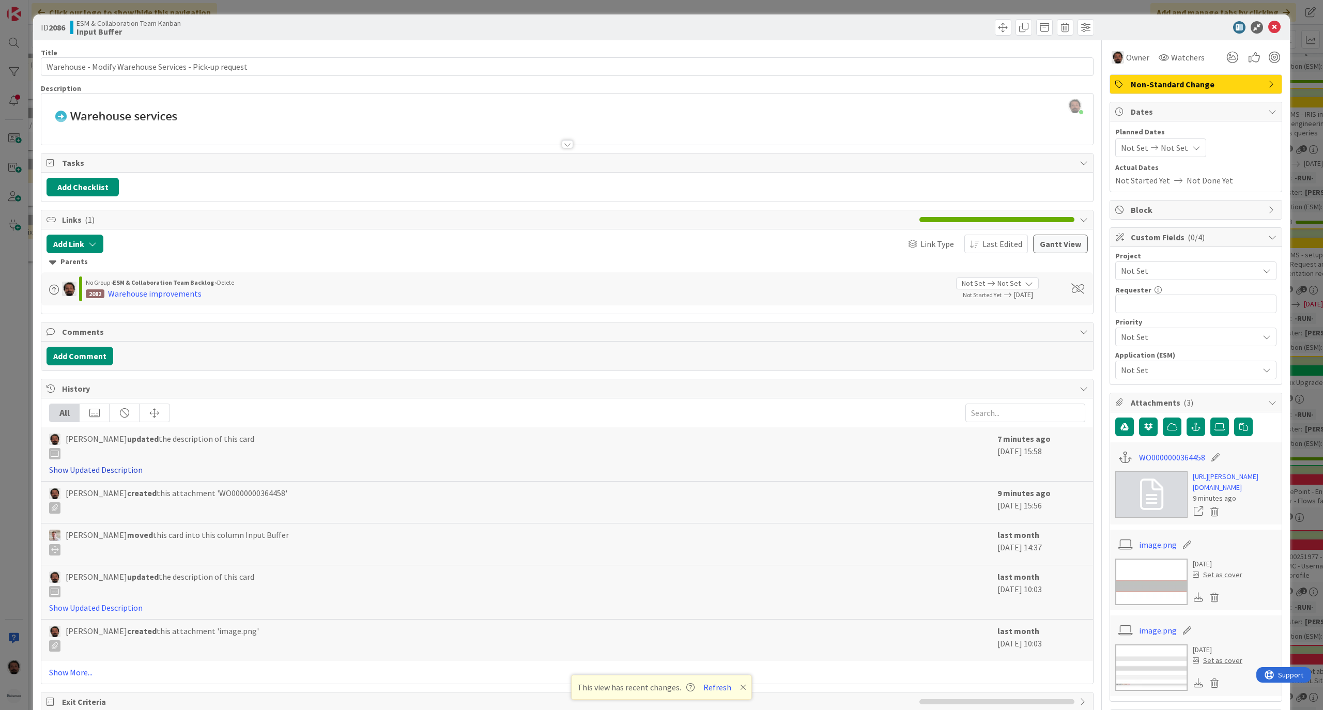
click at [76, 469] on link "Show Updated Description" at bounding box center [96, 470] width 94 height 10
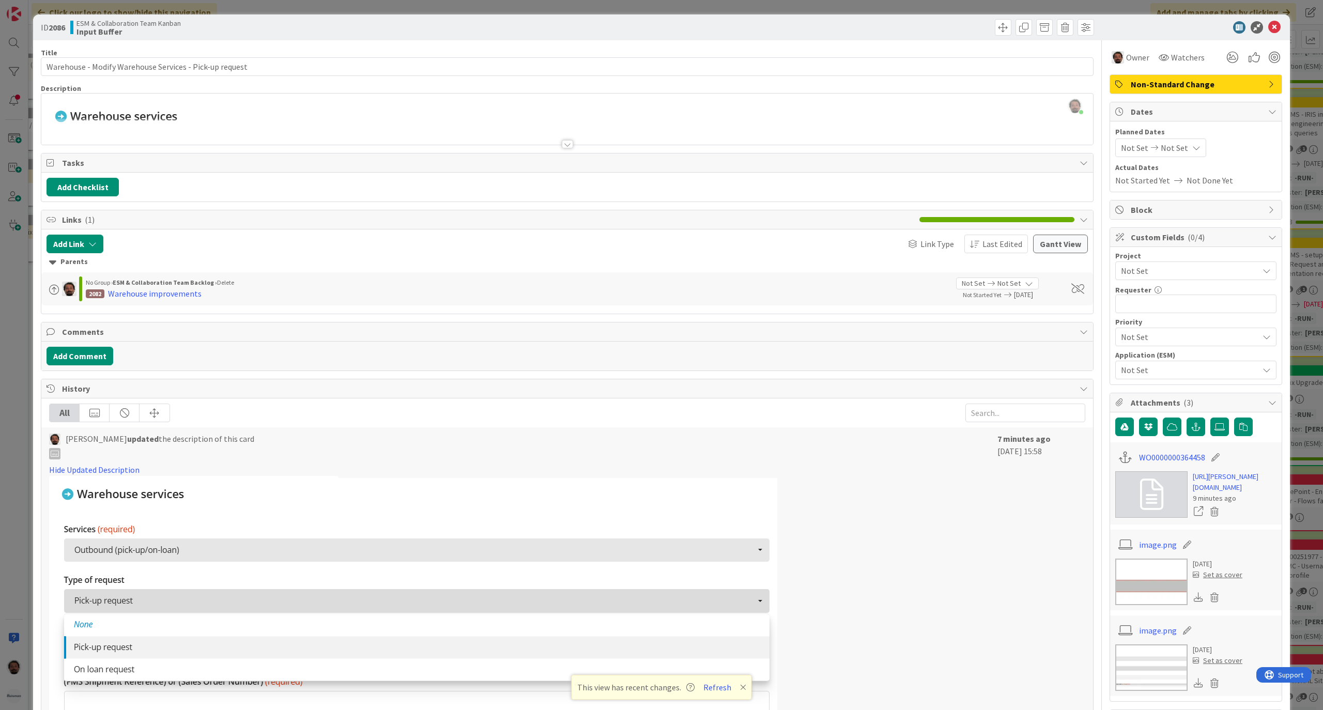
click at [566, 143] on div at bounding box center [567, 144] width 11 height 8
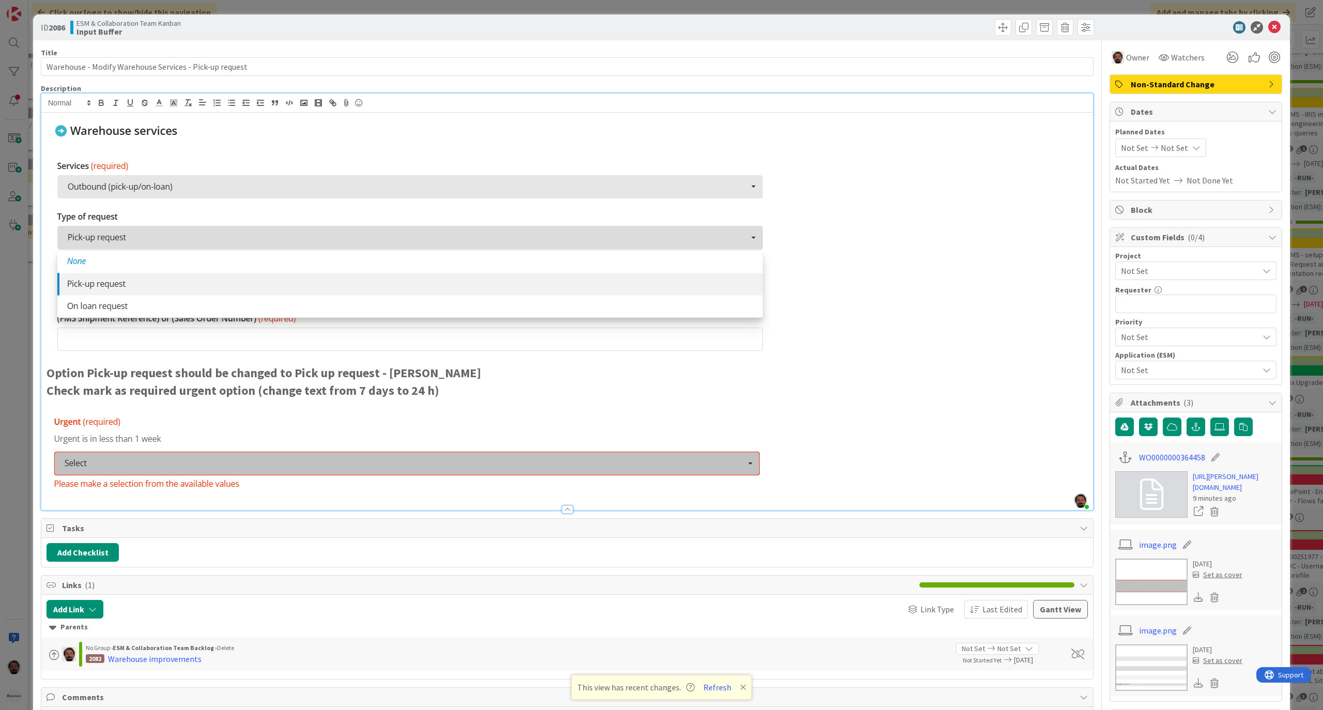
click at [844, 313] on p at bounding box center [567, 234] width 1041 height 238
click at [859, 425] on p at bounding box center [567, 455] width 1041 height 88
click at [891, 290] on p at bounding box center [567, 234] width 1041 height 238
click at [869, 413] on p at bounding box center [567, 455] width 1041 height 88
click at [879, 261] on p at bounding box center [567, 234] width 1041 height 238
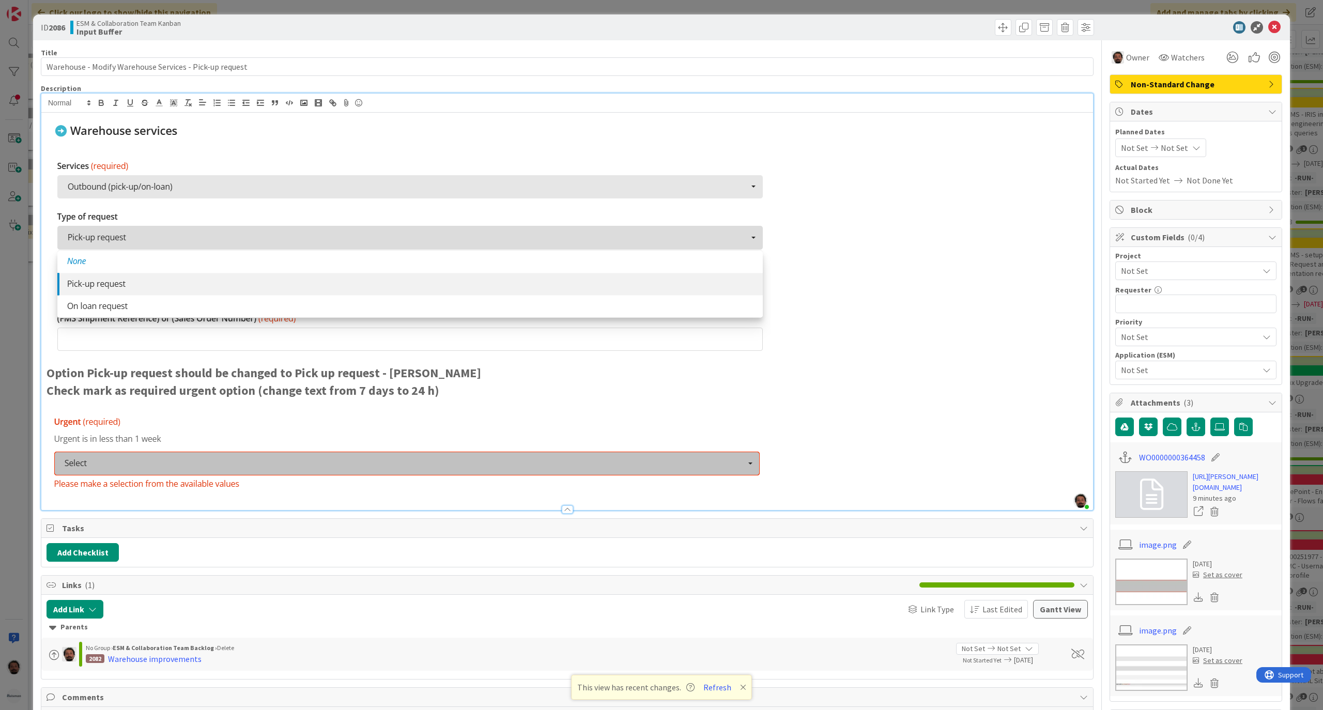
drag, startPoint x: 868, startPoint y: 386, endPoint x: 868, endPoint y: 373, distance: 12.9
click at [868, 387] on p "Check mark as required urgent option (change text from 7 days to 24 h)" at bounding box center [567, 391] width 1041 height 18
click at [879, 282] on p at bounding box center [567, 234] width 1041 height 238
click at [850, 417] on p at bounding box center [567, 455] width 1041 height 88
click at [865, 278] on p at bounding box center [567, 234] width 1041 height 238
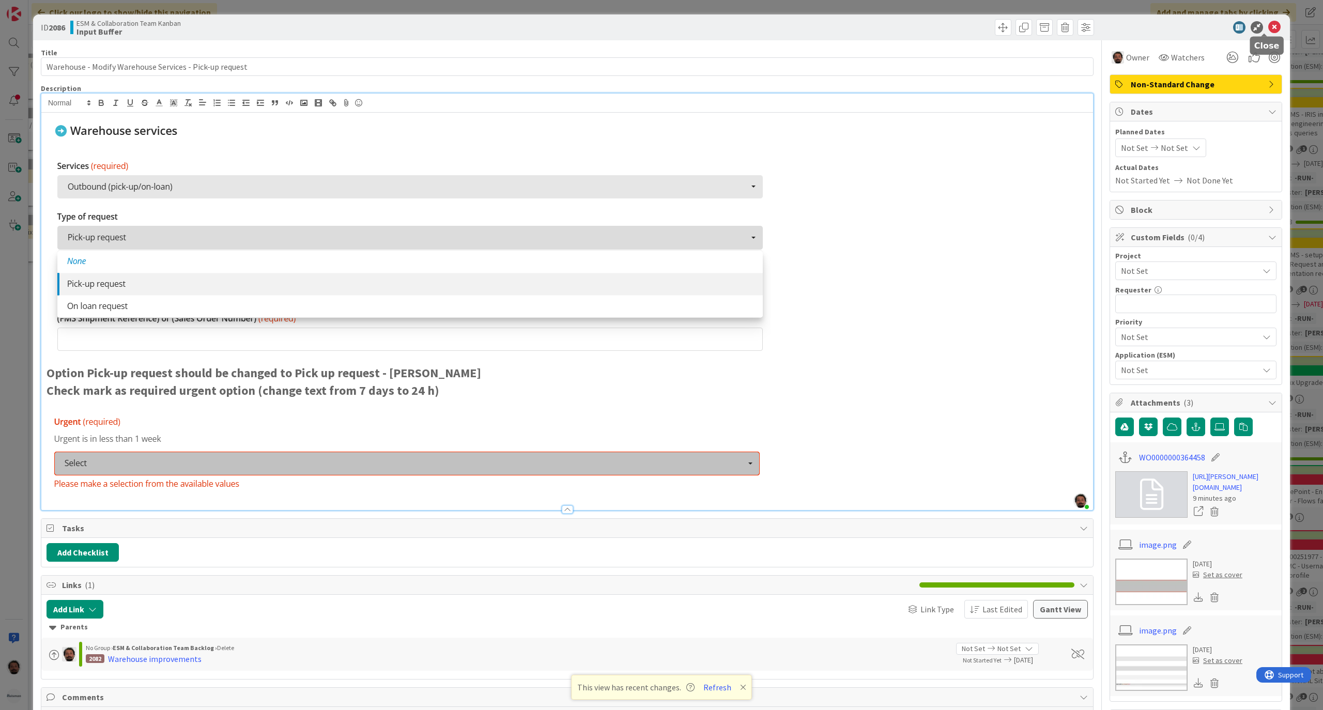
click at [1268, 29] on icon at bounding box center [1274, 27] width 12 height 12
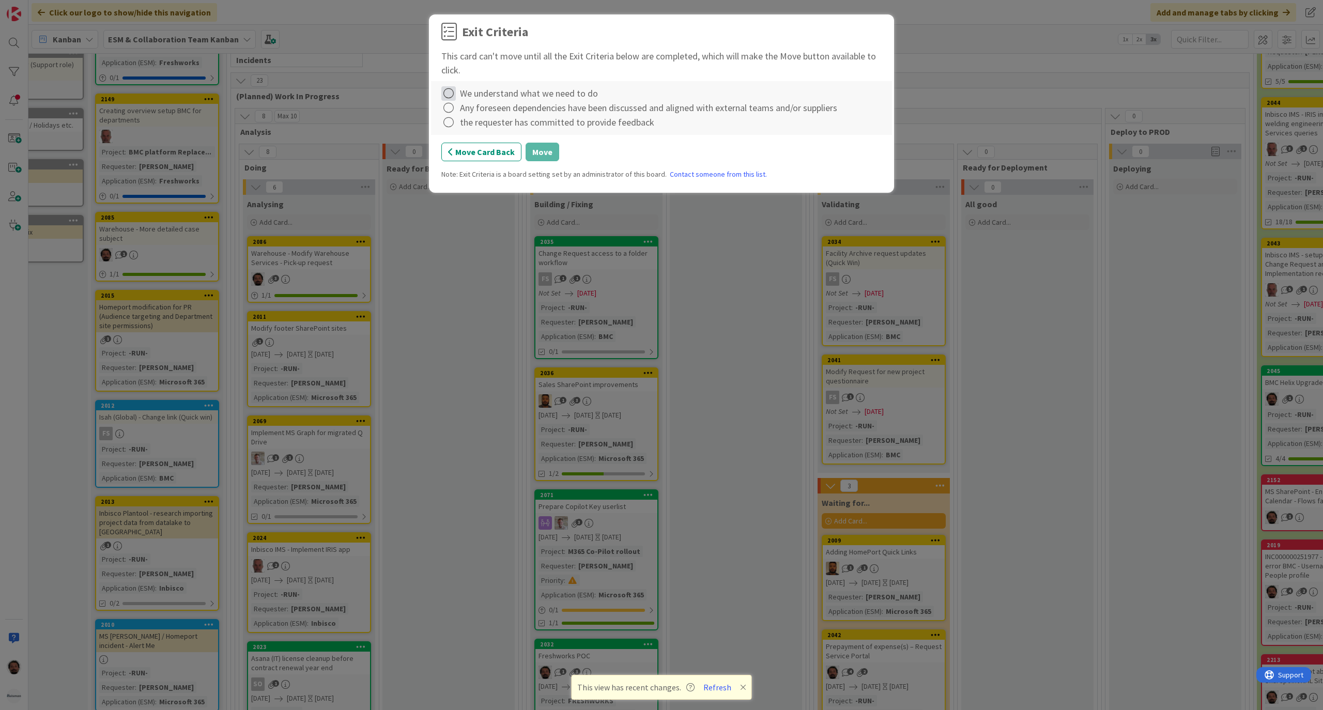
click at [449, 93] on icon at bounding box center [448, 93] width 14 height 14
click at [458, 116] on link "Complete" at bounding box center [505, 115] width 129 height 15
click at [449, 110] on icon at bounding box center [448, 108] width 14 height 14
click at [487, 131] on link "Complete" at bounding box center [505, 129] width 129 height 15
click at [449, 127] on icon at bounding box center [448, 122] width 14 height 14
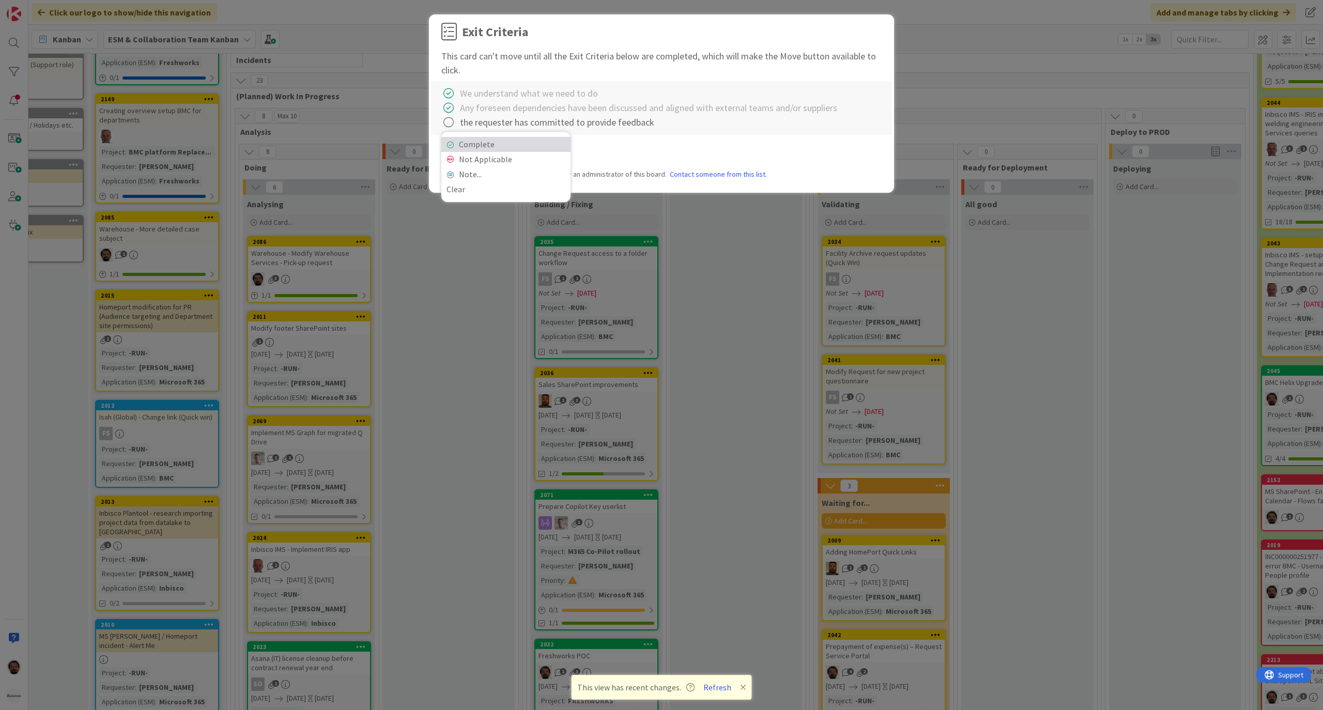
click at [474, 144] on link "Complete" at bounding box center [505, 144] width 129 height 15
click at [543, 156] on button "Move" at bounding box center [543, 152] width 34 height 19
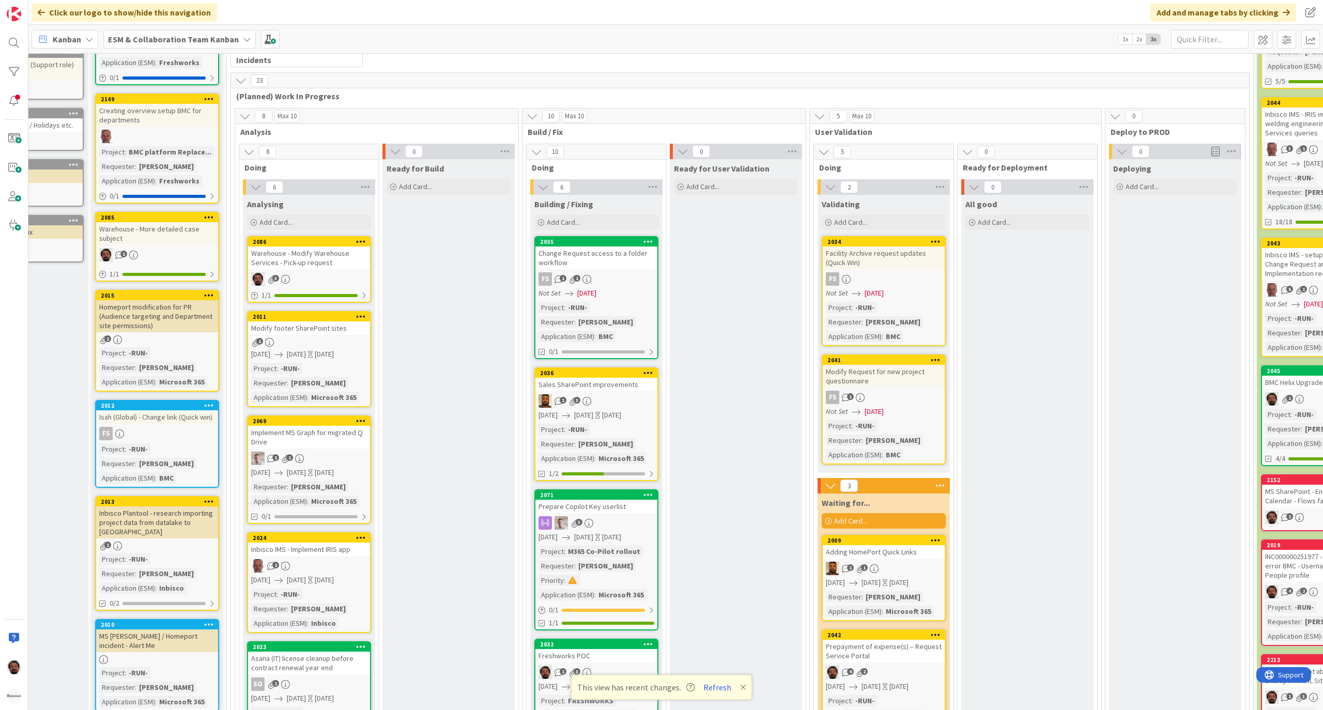
click at [326, 335] on div "2011 Modify footer SharePoint sites 1 2025/10/15 2025/10/15 Today Project : -RU…" at bounding box center [309, 359] width 124 height 96
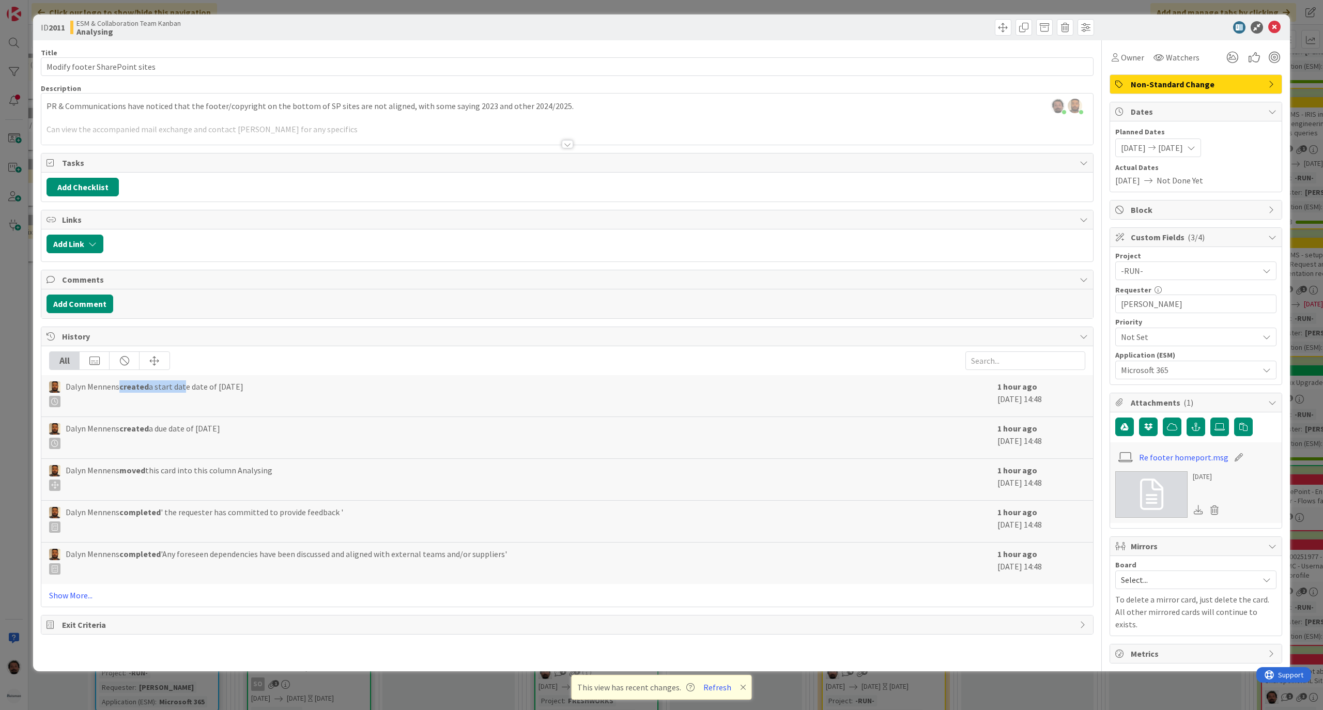
drag, startPoint x: 144, startPoint y: 390, endPoint x: 296, endPoint y: 387, distance: 152.5
click at [280, 387] on div "Dalyn Mennens created a start date date of 10/15/2025" at bounding box center [520, 393] width 943 height 27
click at [296, 387] on div "Dalyn Mennens created a start date date of 10/15/2025" at bounding box center [520, 393] width 943 height 27
click at [295, 392] on div "Dalyn Mennens created a start date date of 10/15/2025" at bounding box center [520, 393] width 943 height 27
drag, startPoint x: 106, startPoint y: 393, endPoint x: 321, endPoint y: 390, distance: 214.5
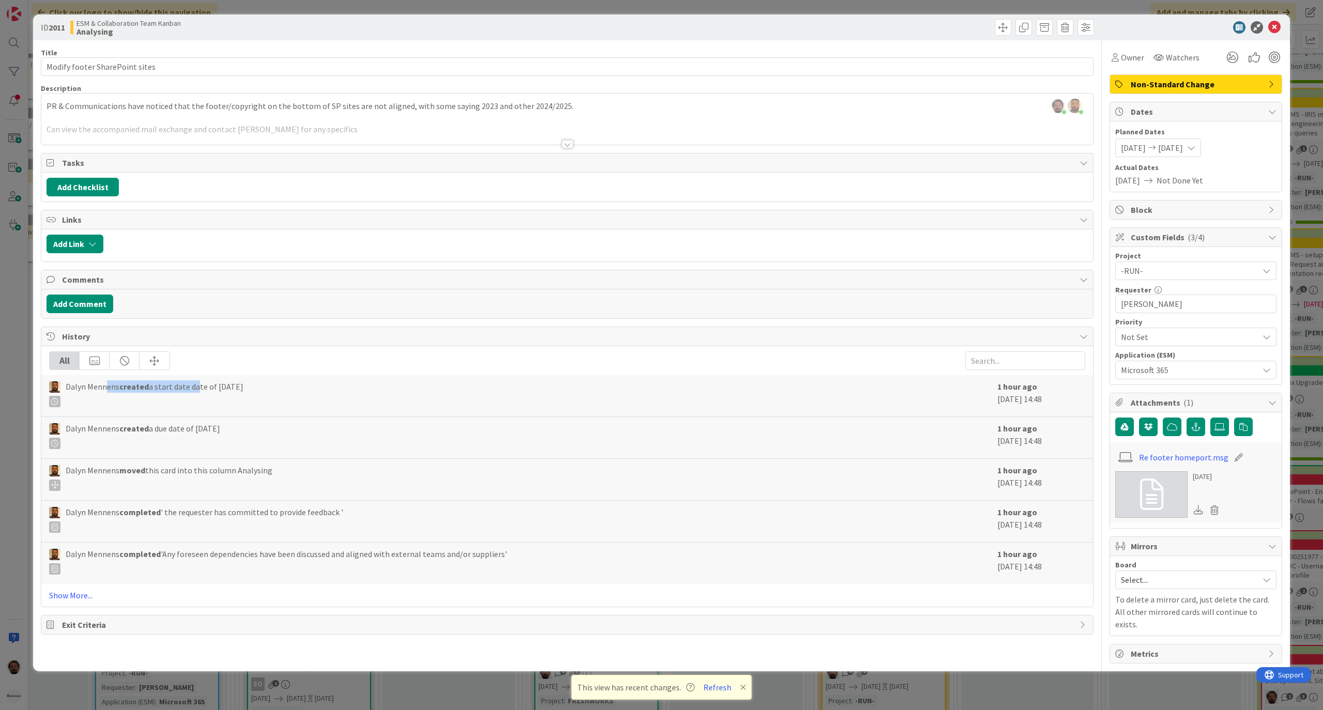
click at [318, 390] on div "Dalyn Mennens created a start date date of 10/15/2025" at bounding box center [520, 393] width 943 height 27
click at [321, 390] on div "Dalyn Mennens created a start date date of 10/15/2025" at bounding box center [520, 393] width 943 height 27
click at [197, 394] on span "Dalyn Mennens created a start date date of 10/15/2025" at bounding box center [155, 393] width 178 height 27
drag, startPoint x: 143, startPoint y: 390, endPoint x: 236, endPoint y: 388, distance: 92.5
click at [234, 387] on span "Dalyn Mennens created a start date date of 10/15/2025" at bounding box center [155, 393] width 178 height 27
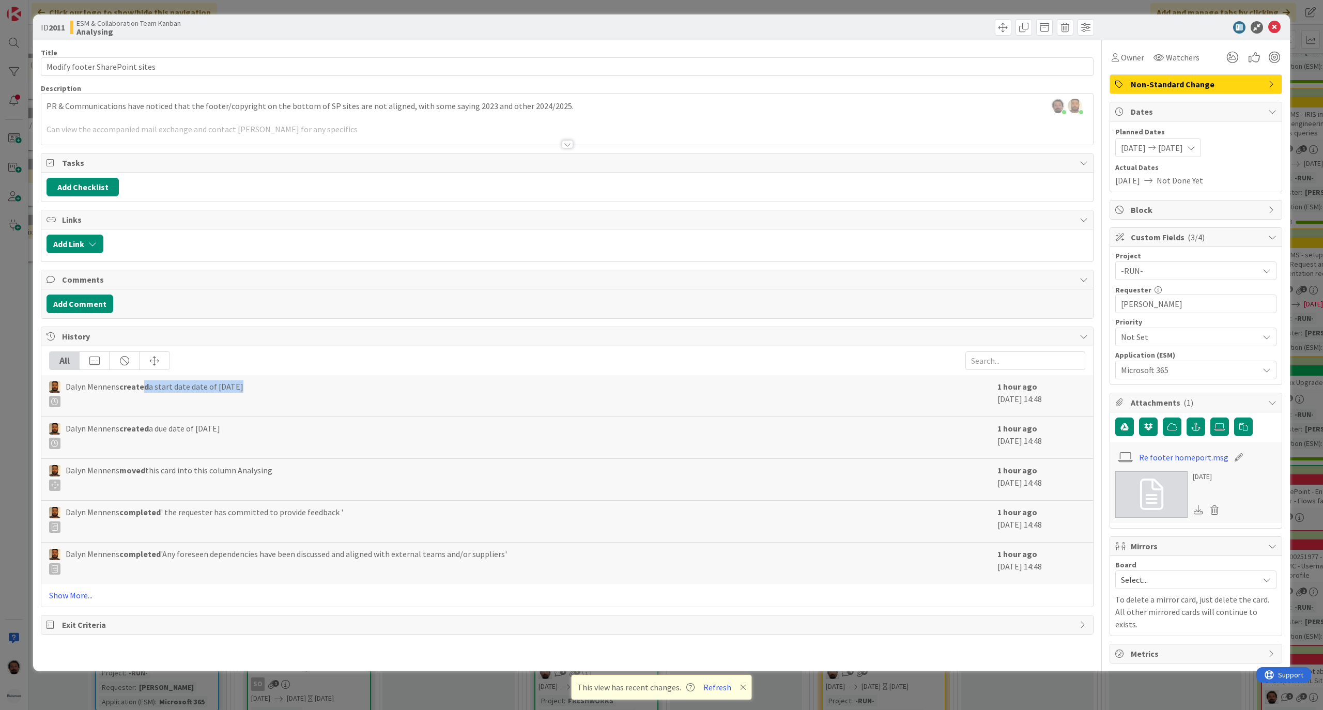
click at [236, 388] on span "Dalyn Mennens created a start date date of 10/15/2025" at bounding box center [155, 393] width 178 height 27
click at [564, 143] on div at bounding box center [567, 144] width 11 height 8
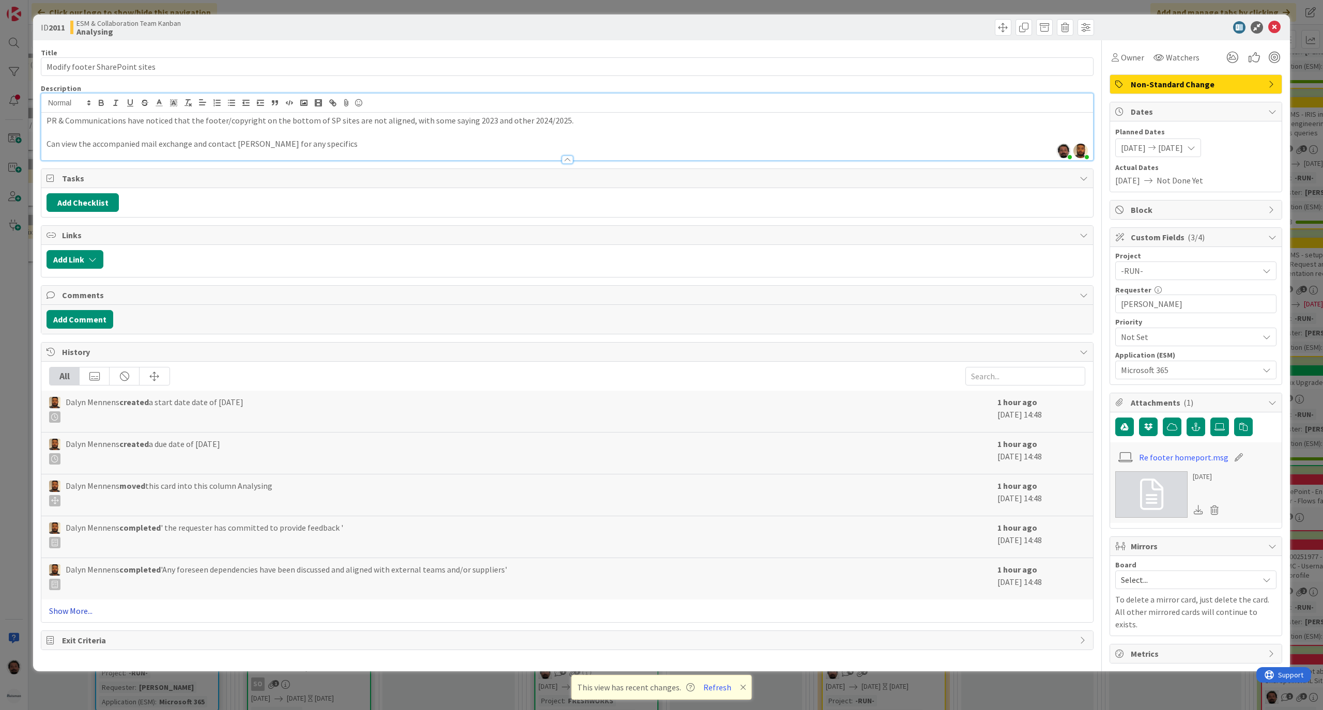
click at [85, 616] on link "Show More..." at bounding box center [567, 611] width 1036 height 12
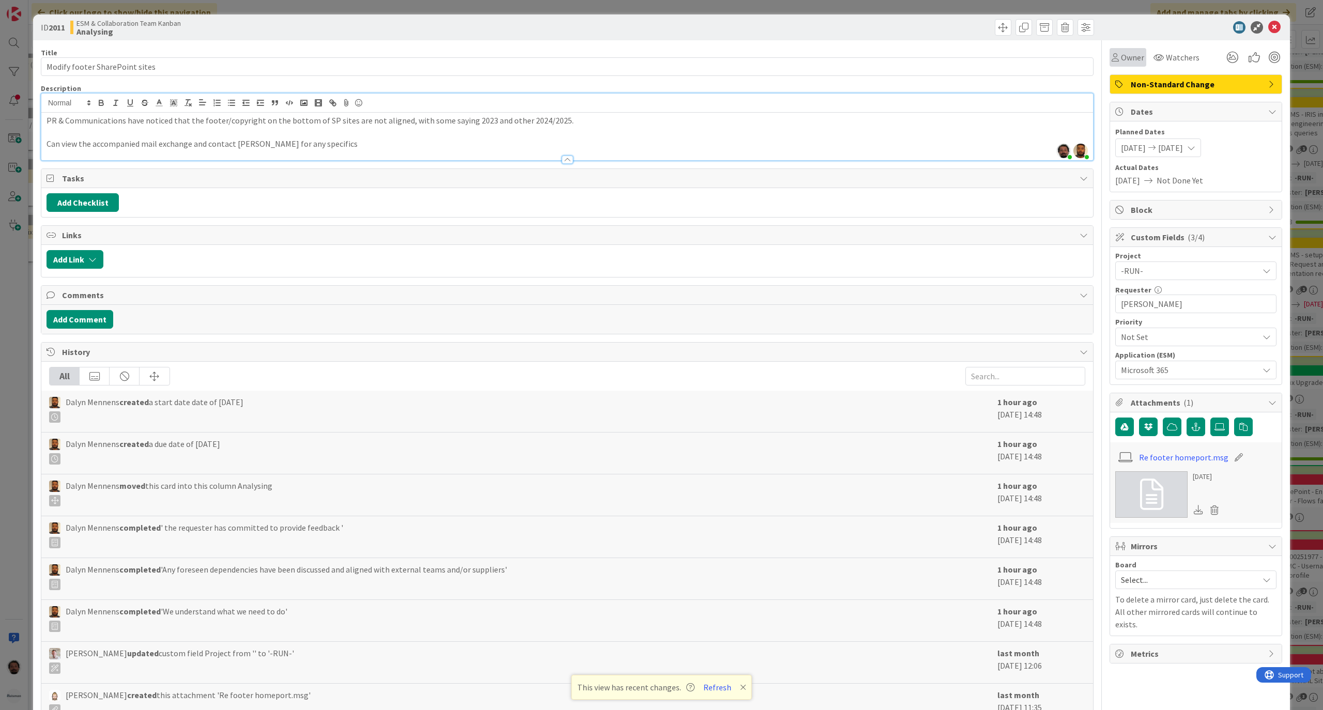
click at [1121, 56] on span "Owner" at bounding box center [1132, 57] width 23 height 12
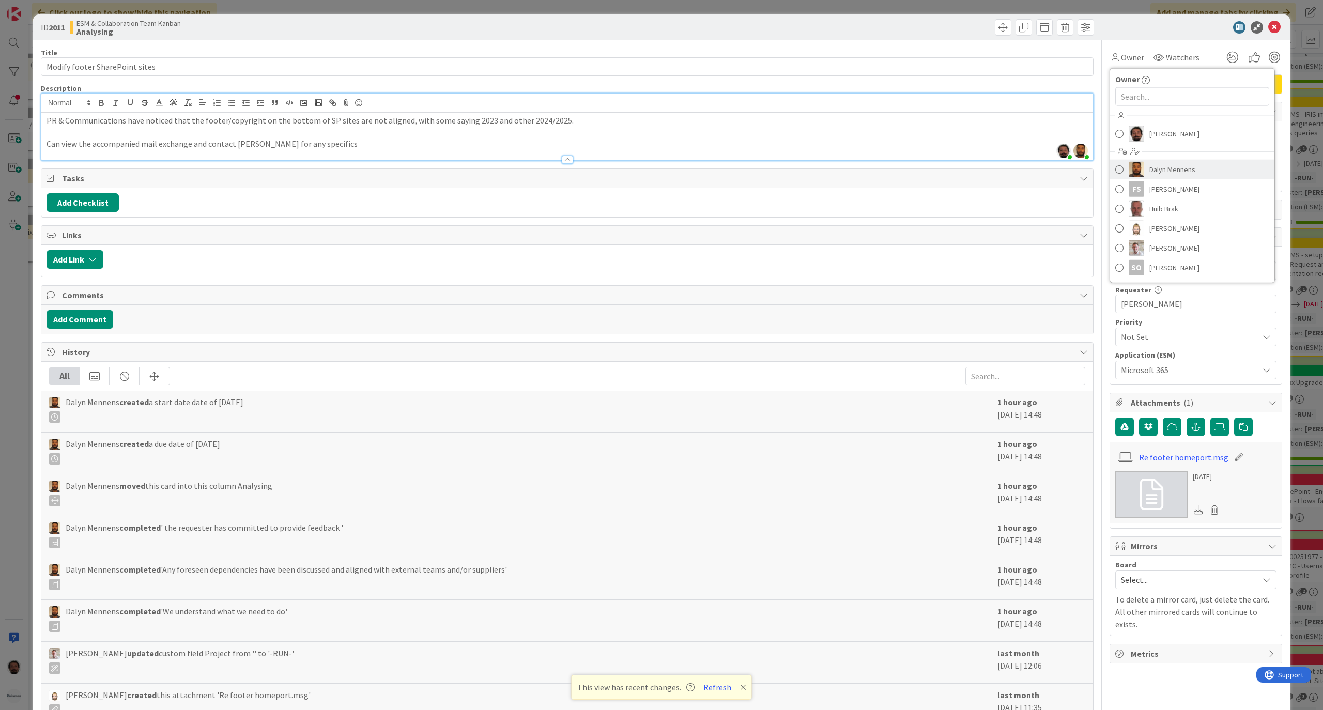
click at [1115, 168] on span at bounding box center [1119, 170] width 8 height 16
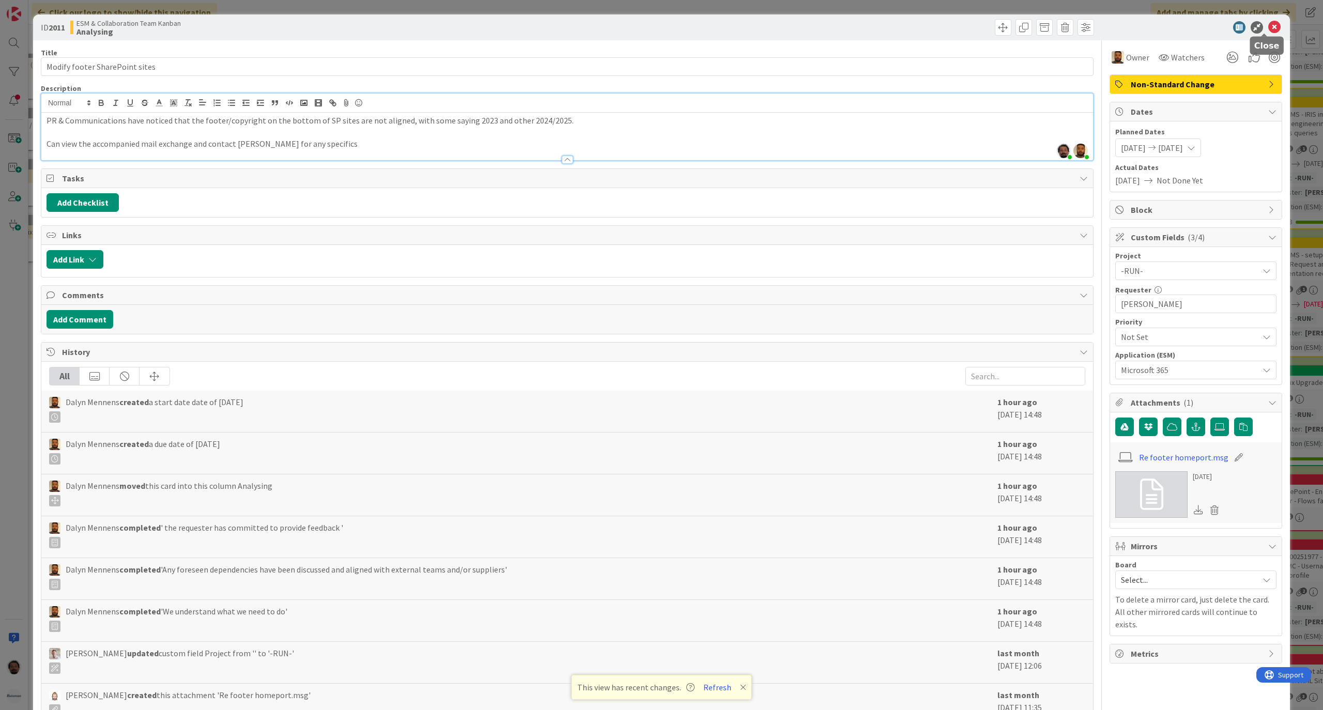
click at [1268, 31] on icon at bounding box center [1274, 27] width 12 height 12
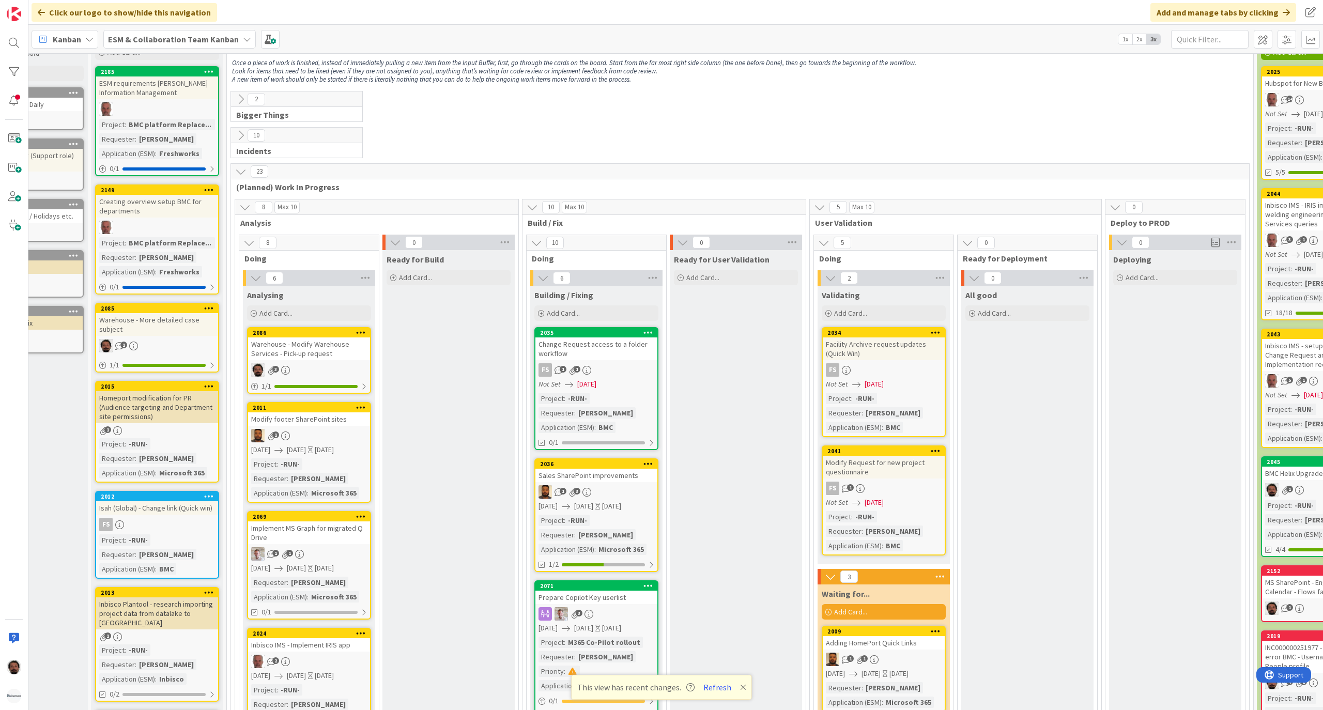
scroll to position [0, 76]
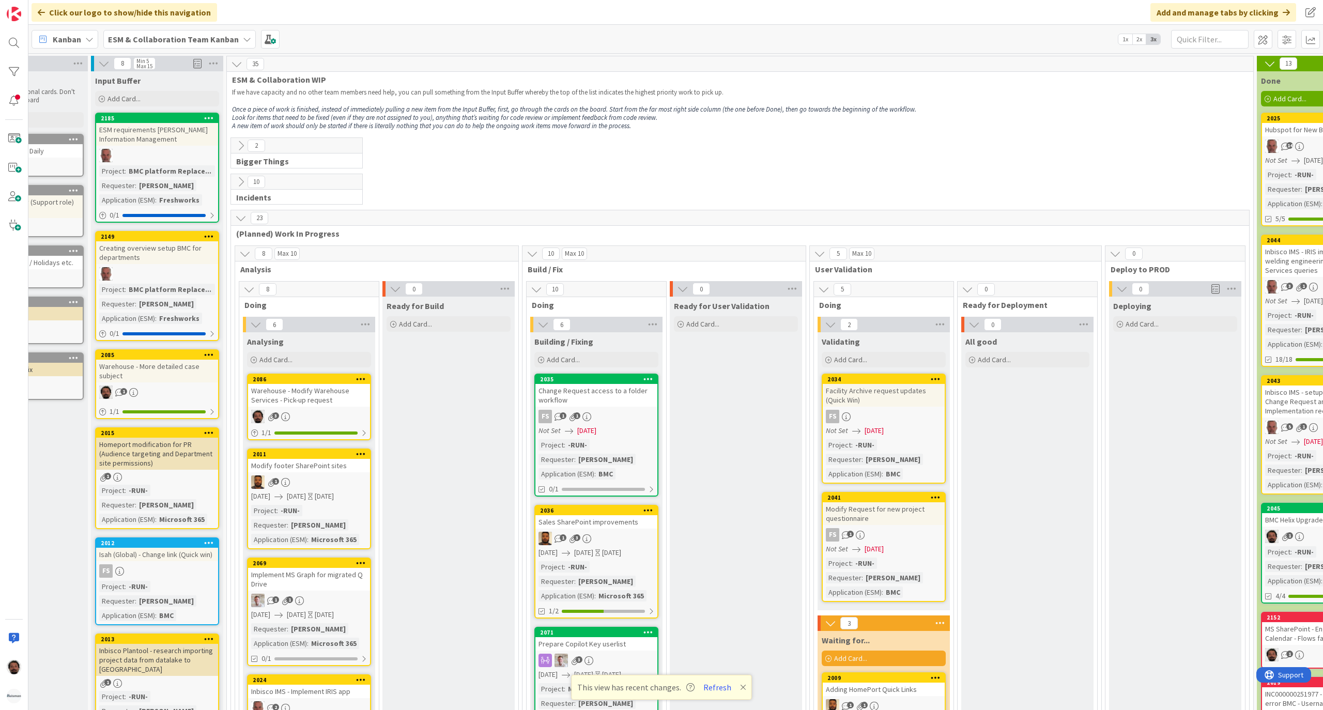
click at [513, 171] on div "2 Bigger Things" at bounding box center [740, 155] width 1022 height 36
click at [323, 398] on div "Warehouse - Modify Warehouse Services - Pick-up request" at bounding box center [309, 395] width 122 height 23
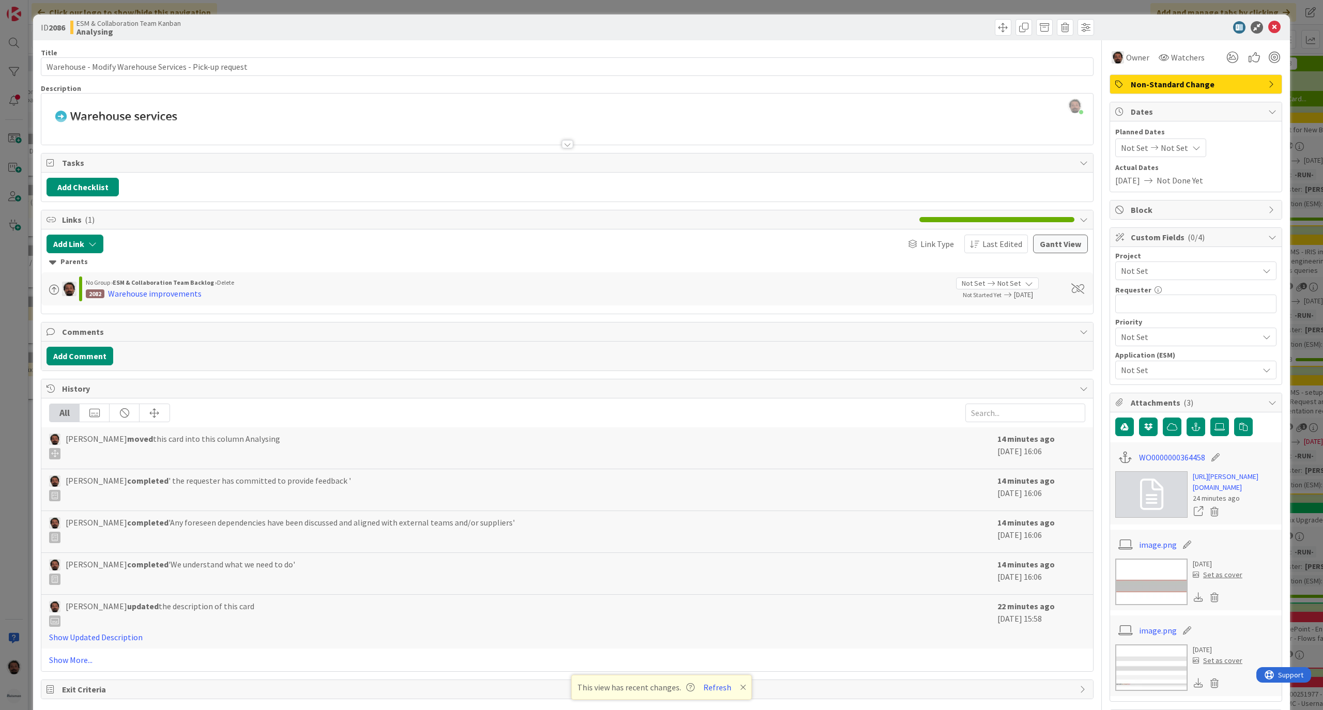
click at [563, 142] on div at bounding box center [567, 144] width 11 height 8
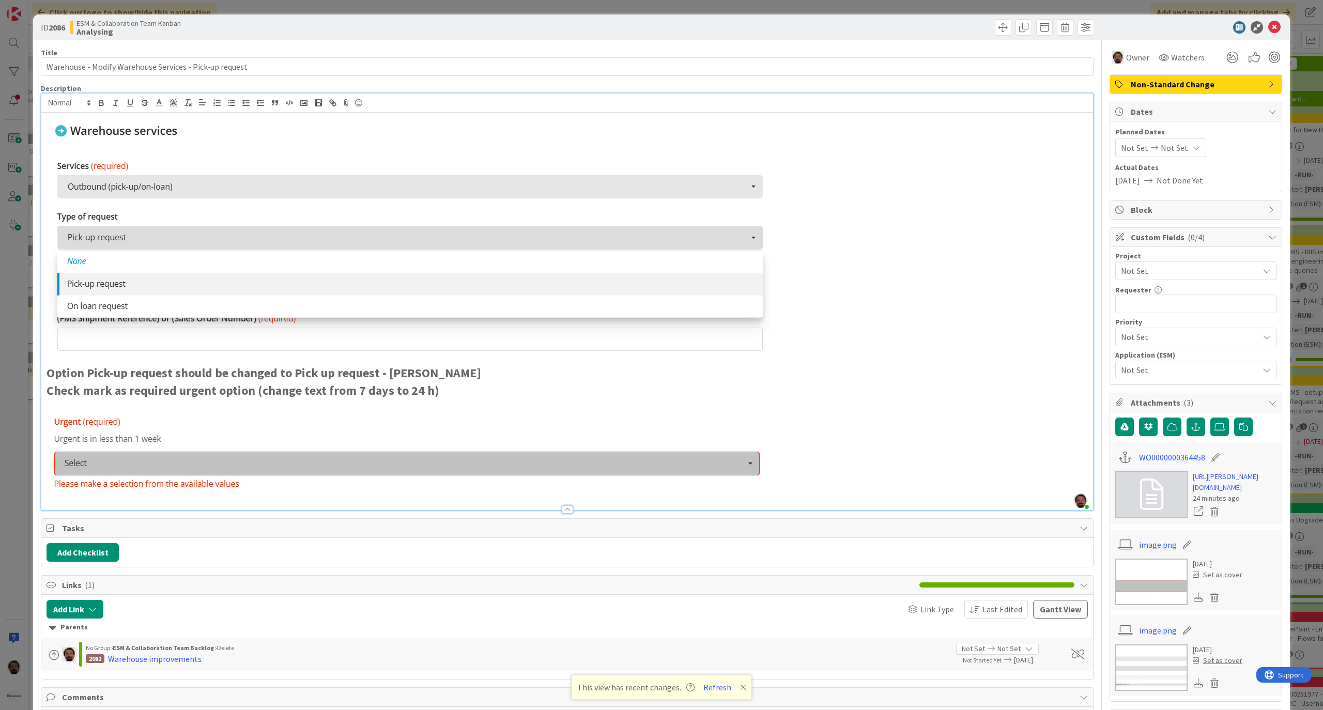
click at [565, 513] on div at bounding box center [567, 510] width 11 height 8
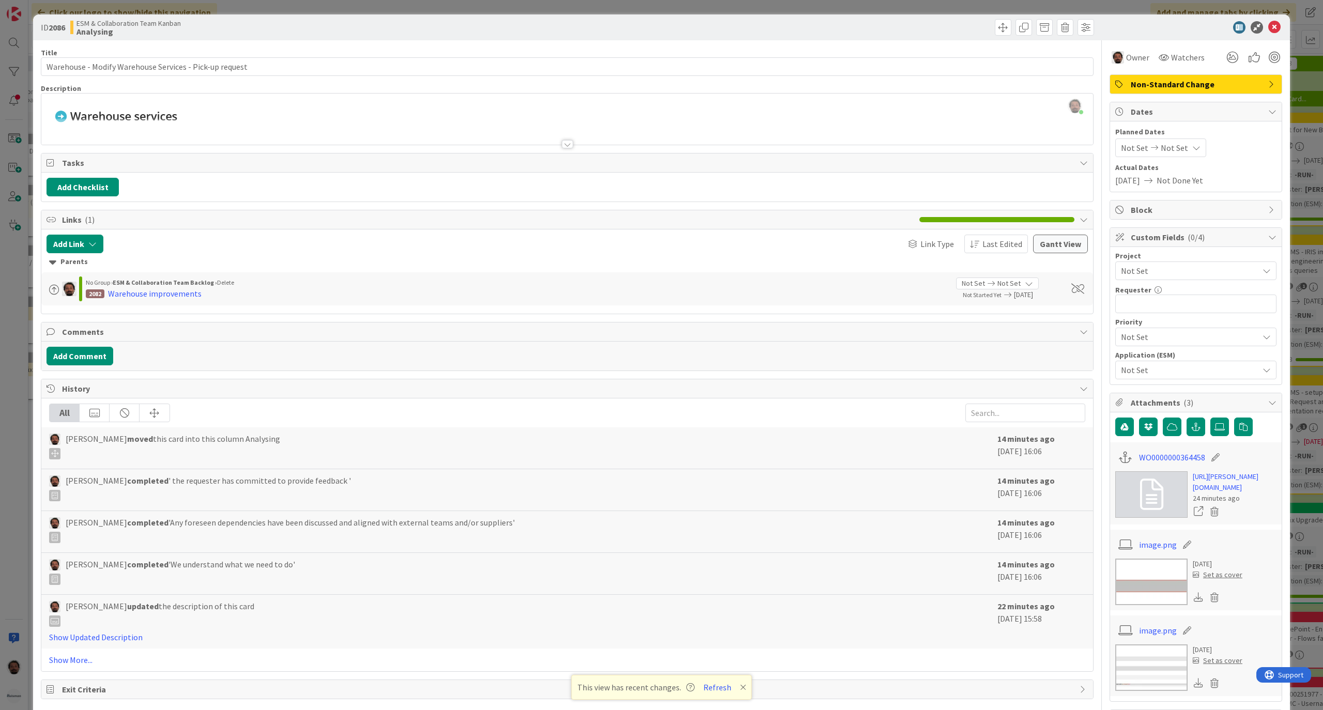
click at [640, 32] on div at bounding box center [832, 27] width 524 height 17
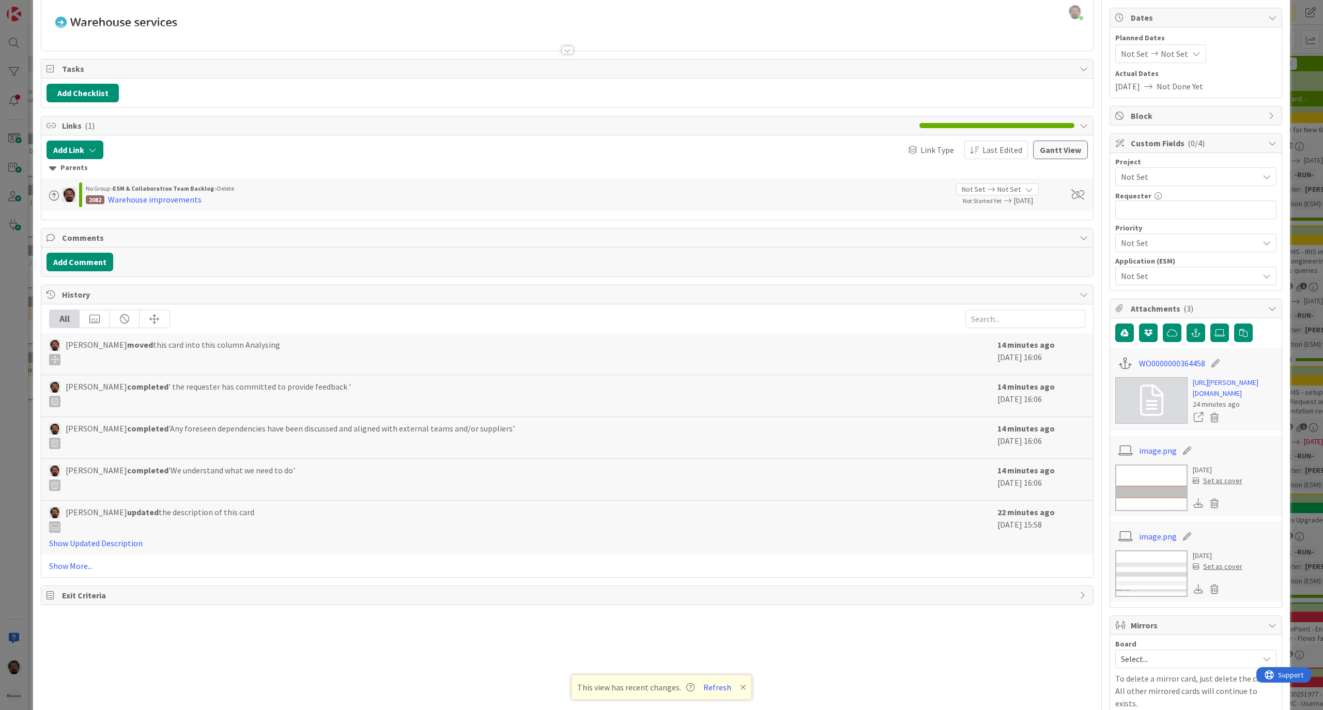
scroll to position [172, 0]
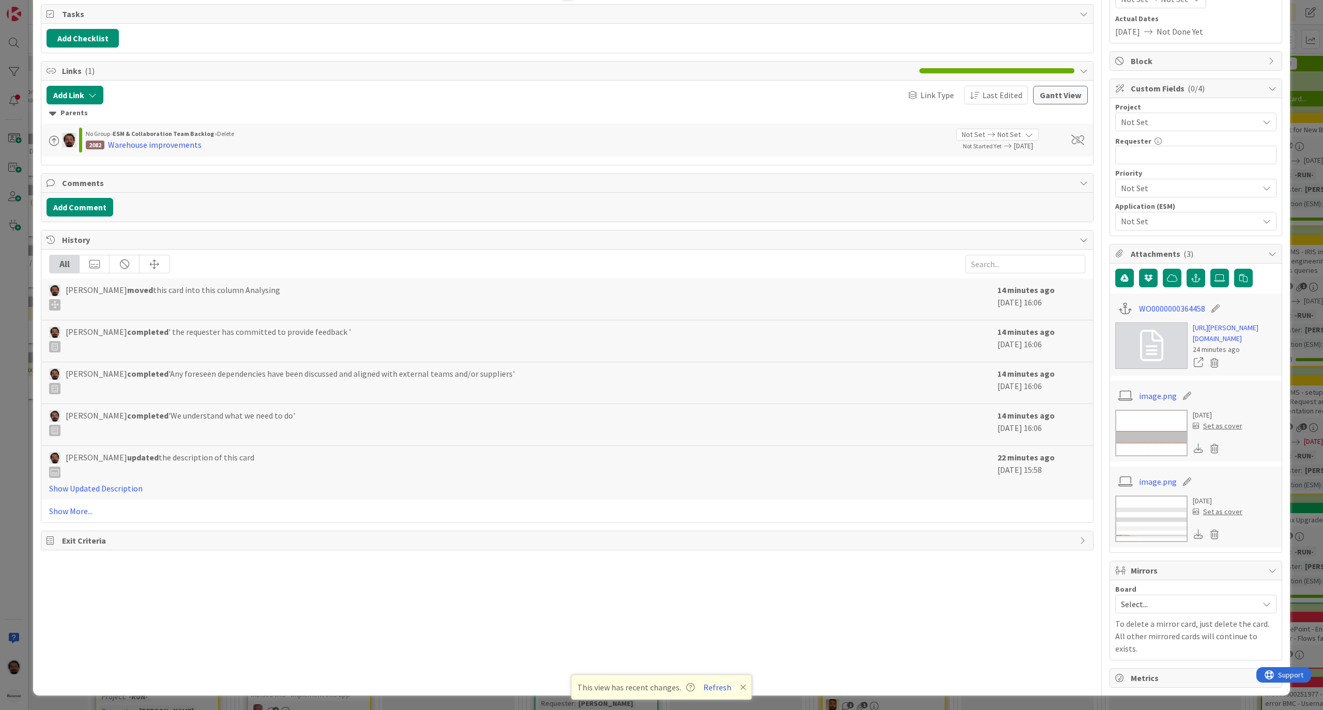
drag, startPoint x: 106, startPoint y: 274, endPoint x: 313, endPoint y: 270, distance: 206.8
click at [273, 284] on div "Akif Cevik moved this card into this column Analysing" at bounding box center [520, 297] width 943 height 27
click at [315, 284] on div "Akif Cevik moved this card into this column Analysing" at bounding box center [520, 297] width 943 height 27
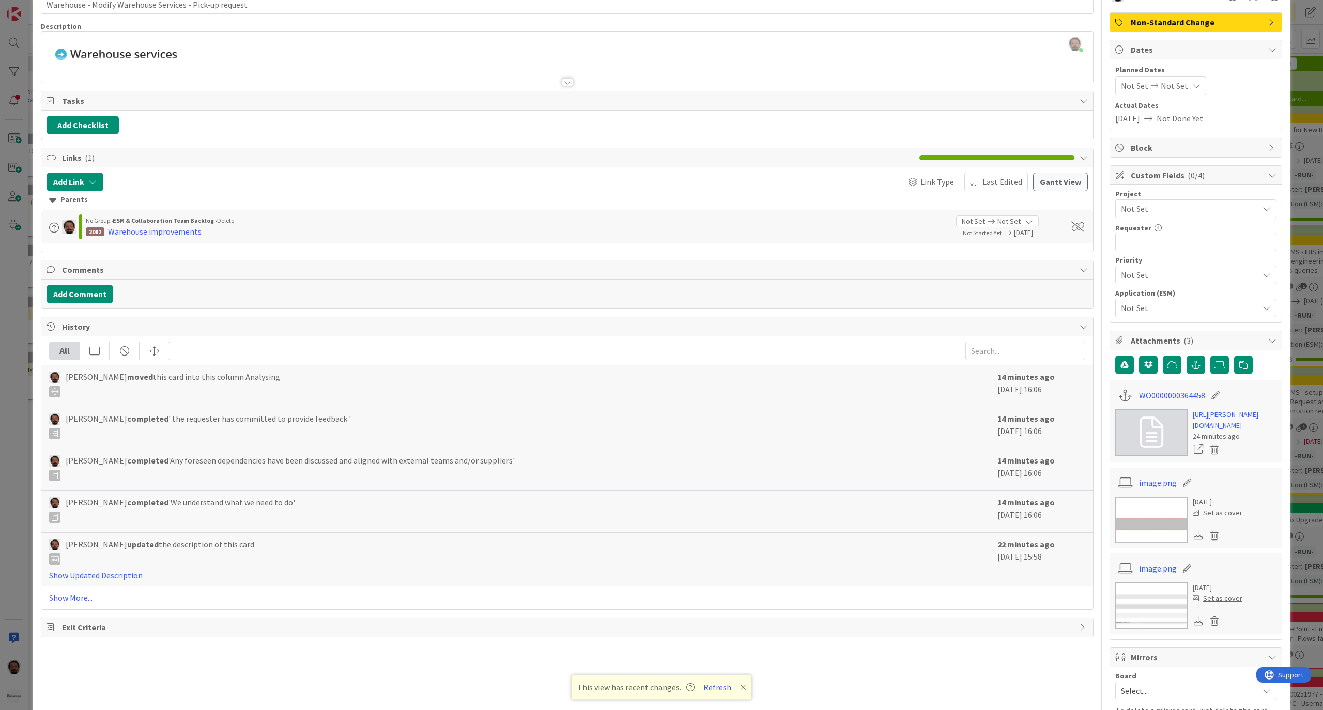
scroll to position [0, 0]
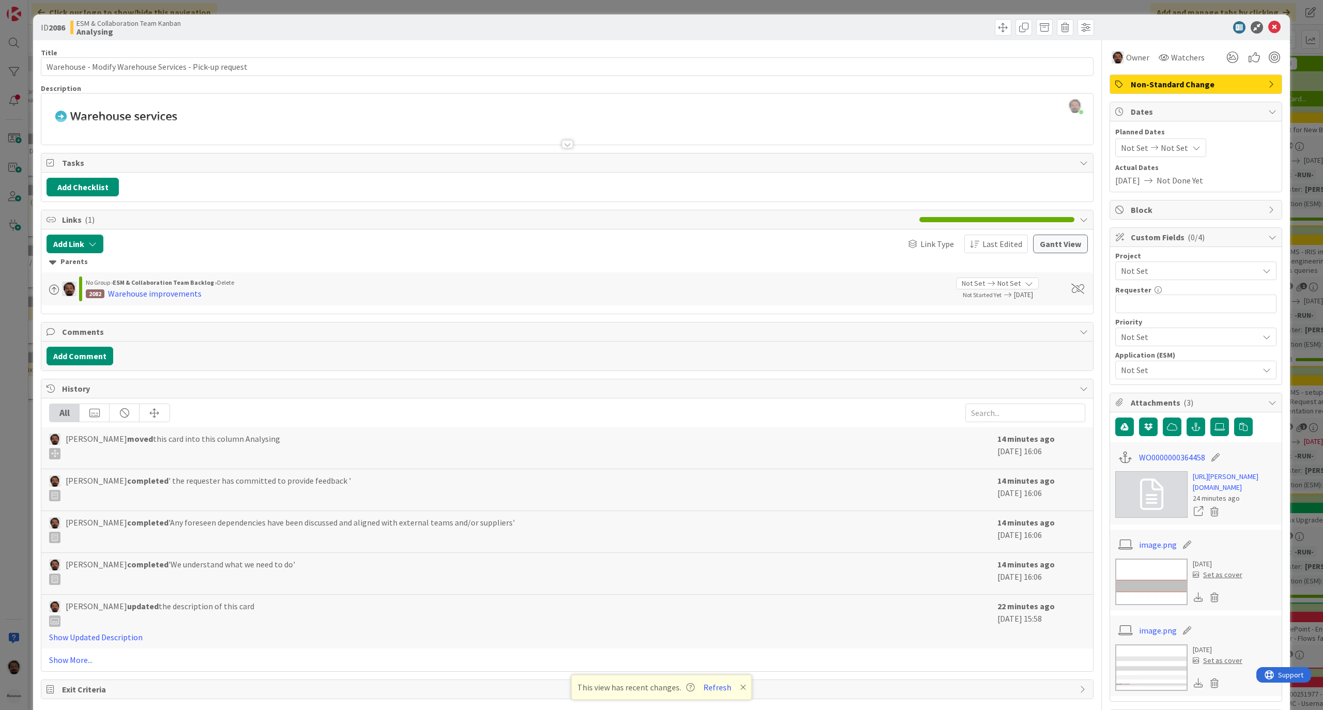
click at [295, 436] on div "Akif Cevik moved this card into this column Analysing" at bounding box center [520, 446] width 943 height 27
click at [1264, 18] on div "ID 2086 ESM & Collaboration Team Kanban Analysing" at bounding box center [661, 27] width 1257 height 26
click at [1268, 27] on icon at bounding box center [1274, 27] width 12 height 12
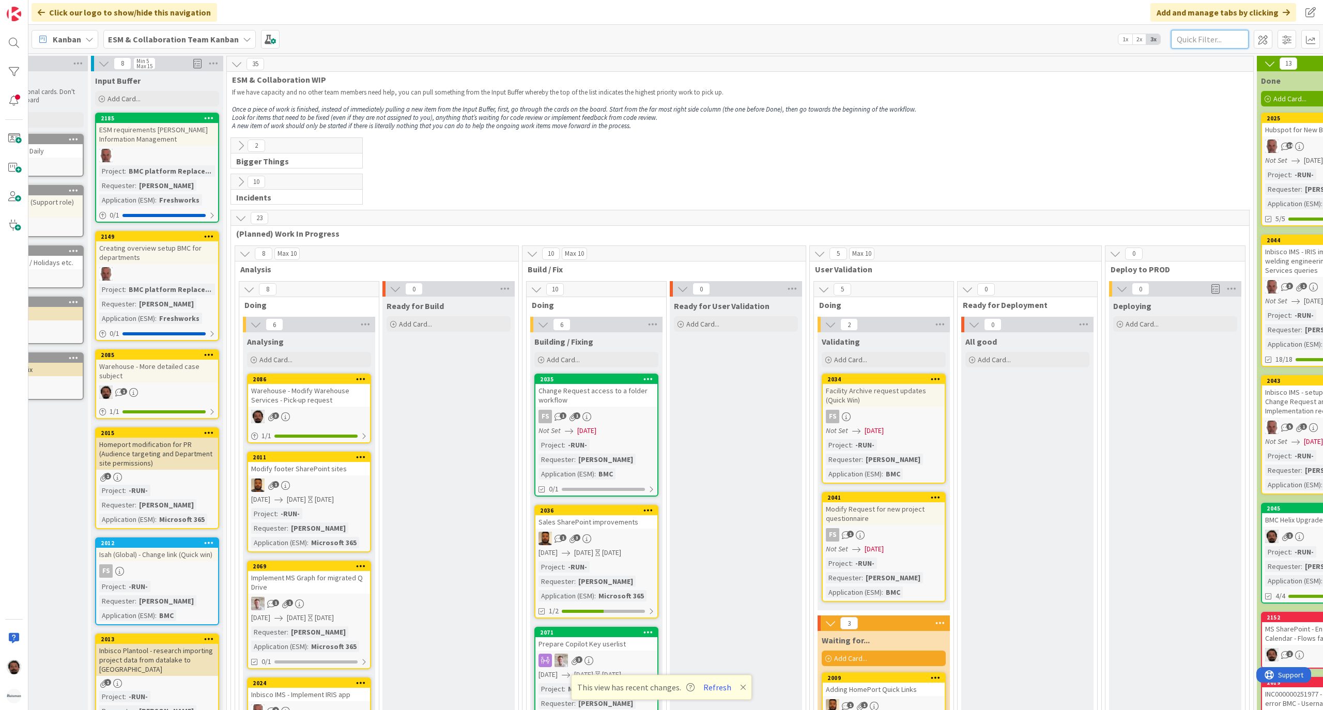
click at [1198, 32] on input "text" at bounding box center [1210, 39] width 78 height 19
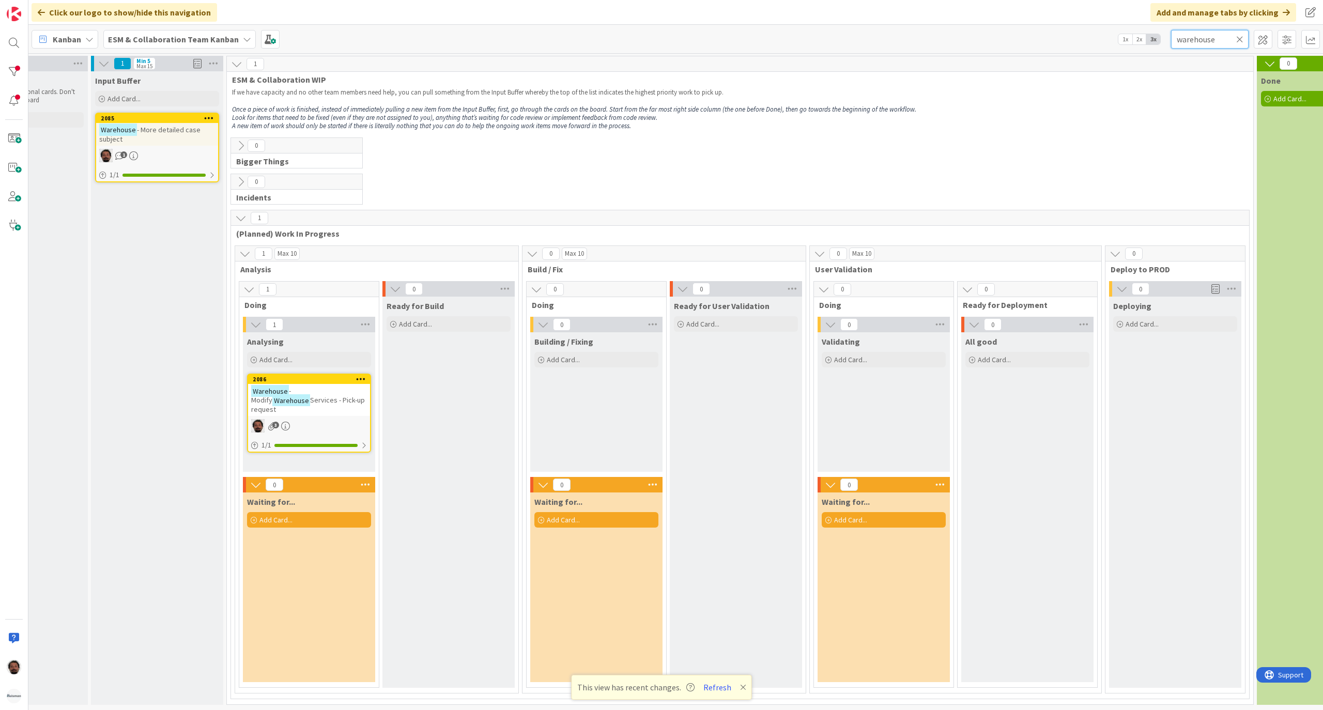
type input "warehouse"
click at [722, 691] on button "Refresh" at bounding box center [717, 687] width 35 height 13
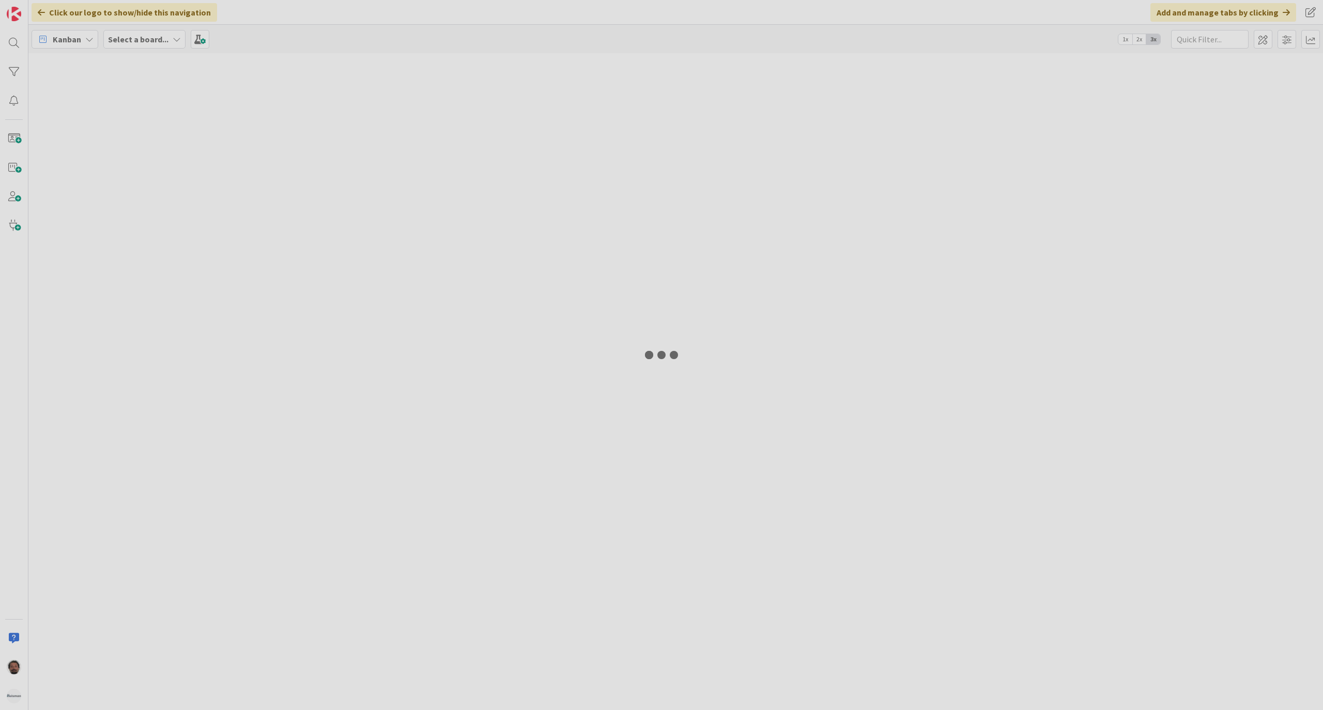
type input "warehouse"
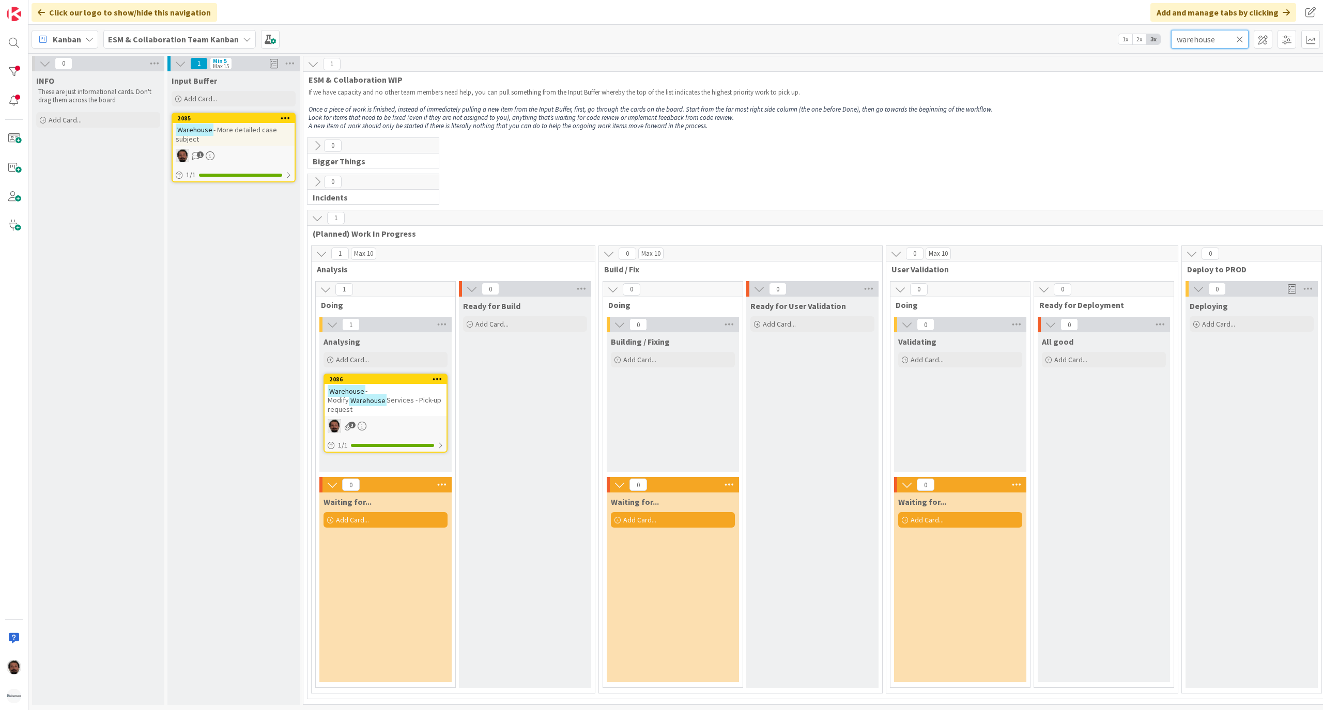
click at [1222, 38] on input "warehouse" at bounding box center [1210, 39] width 78 height 19
click at [393, 440] on div "1 / 1" at bounding box center [386, 445] width 122 height 13
click at [420, 439] on div "1 / 1" at bounding box center [386, 445] width 122 height 13
click at [1241, 37] on icon at bounding box center [1239, 39] width 7 height 9
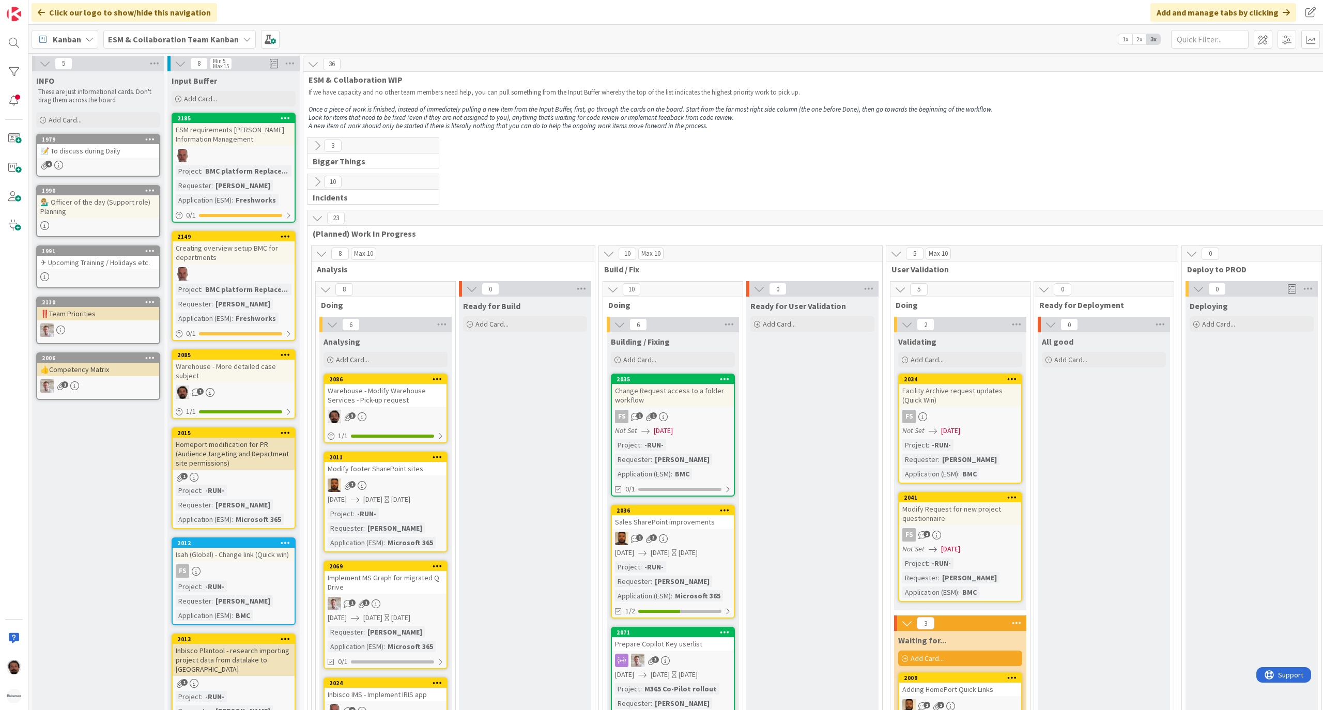
click at [266, 365] on div "Warehouse - More detailed case subject" at bounding box center [234, 371] width 122 height 23
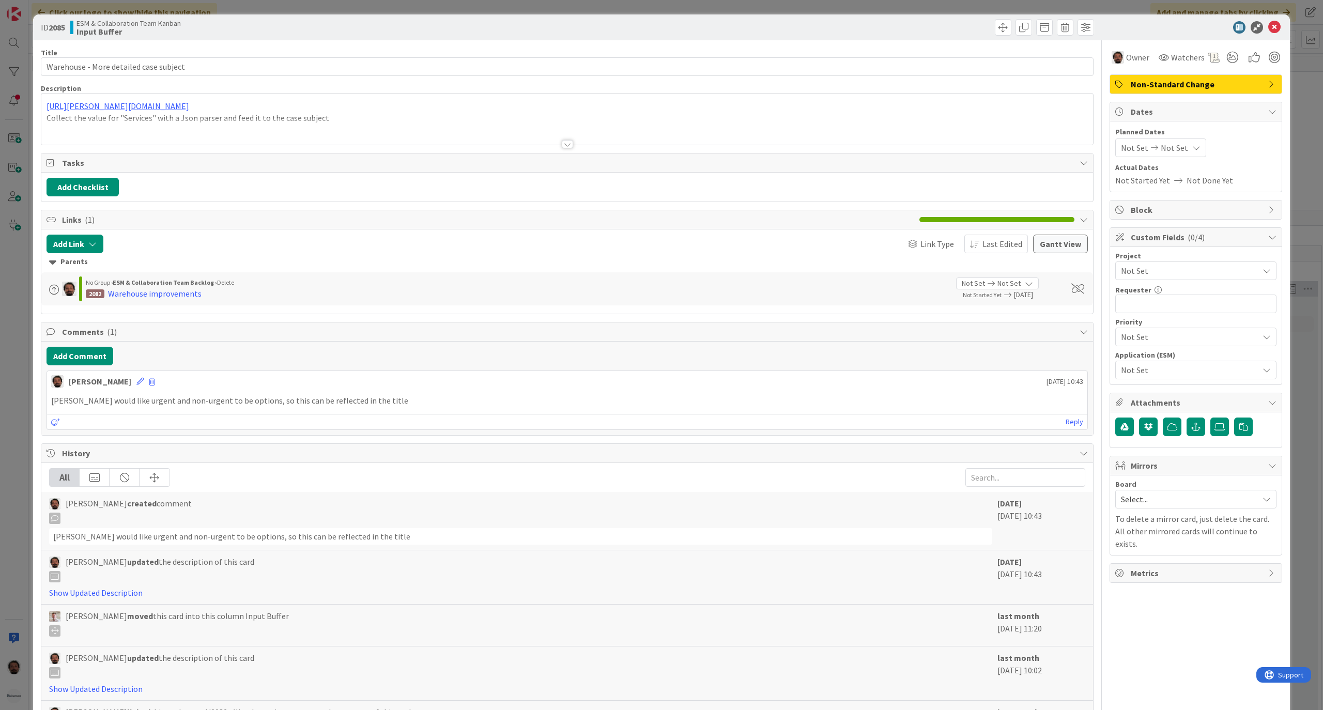
click at [497, 147] on div "Title 38 / 128 Warehouse - More detailed case subject Description [URL][PERSON_…" at bounding box center [567, 416] width 1053 height 753
click at [530, 147] on div "Title 38 / 128 Warehouse - More detailed case subject Description [URL][PERSON_…" at bounding box center [567, 416] width 1053 height 753
click at [563, 151] on div "Title 38 / 128 Warehouse - More detailed case subject Description [URL][PERSON_…" at bounding box center [567, 416] width 1053 height 753
click at [562, 147] on div at bounding box center [567, 144] width 11 height 8
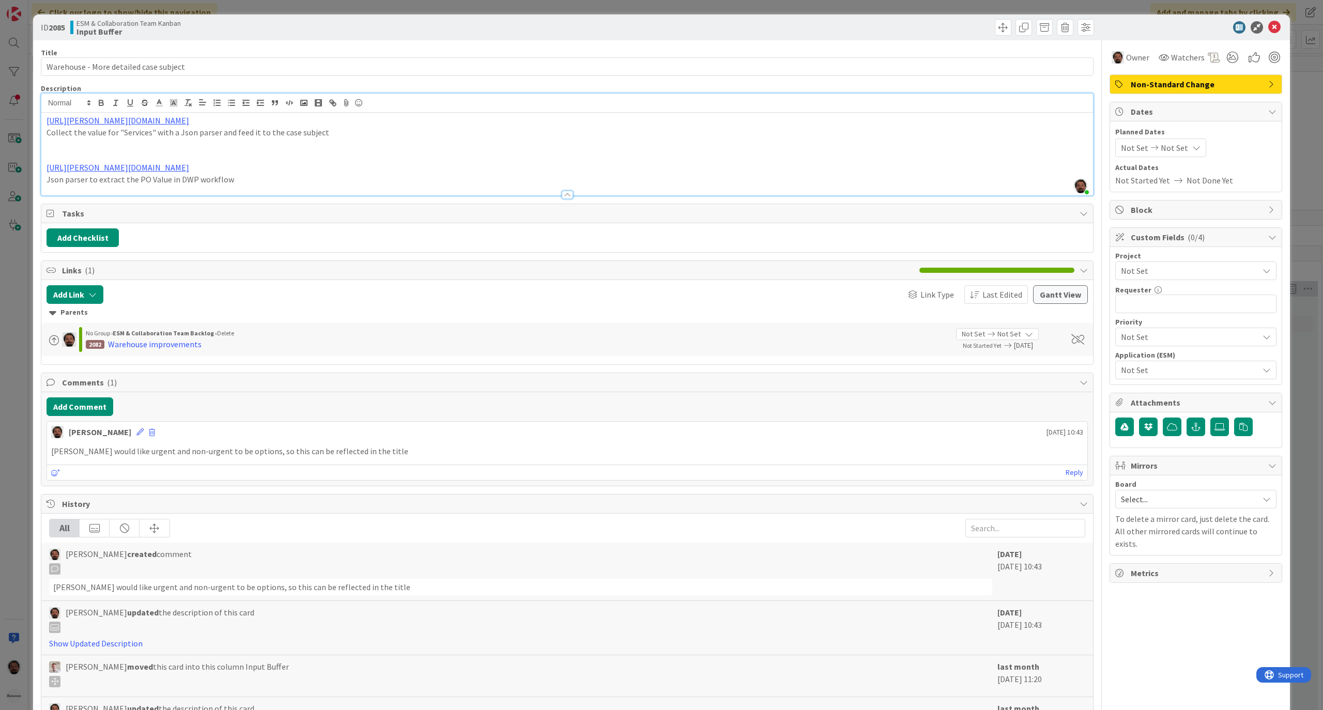
click at [543, 179] on p "Json parser to extract the PO Value in DWP workflow" at bounding box center [567, 180] width 1041 height 12
